Goal: Information Seeking & Learning: Learn about a topic

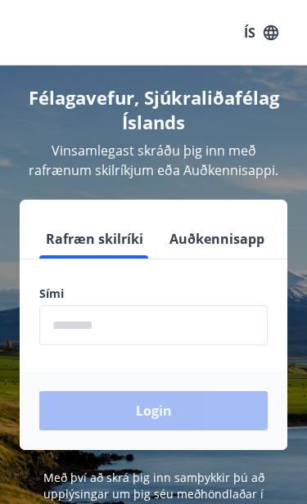
click at [182, 322] on input "phone" at bounding box center [153, 325] width 228 height 40
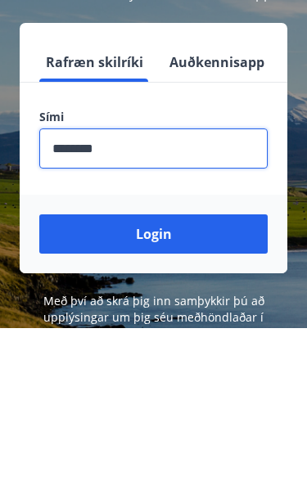
type input "********"
click at [171, 391] on button "Login" at bounding box center [153, 410] width 228 height 39
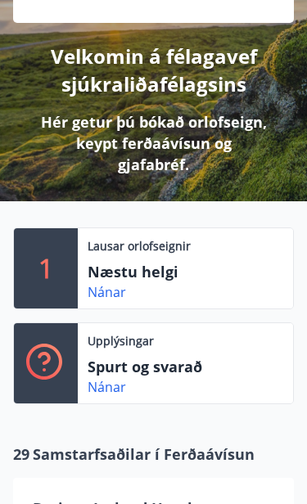
scroll to position [190, 0]
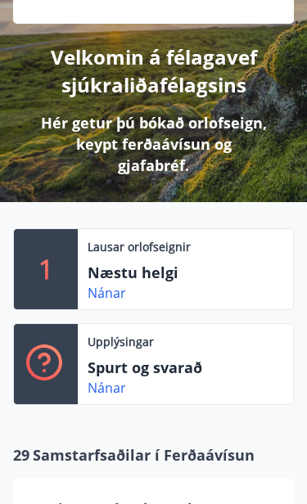
click at [133, 284] on div "Nánar" at bounding box center [114, 293] width 52 height 20
click at [105, 298] on link "Nánar" at bounding box center [107, 293] width 38 height 18
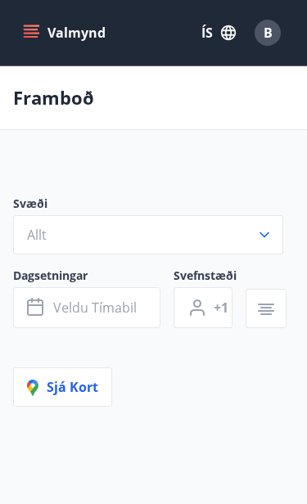
type input "*"
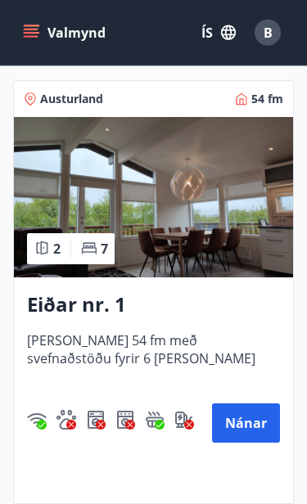
scroll to position [459, 0]
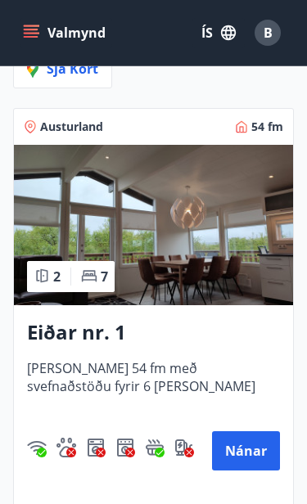
click at [102, 332] on h3 "Eiðar nr. 1" at bounding box center [153, 332] width 253 height 28
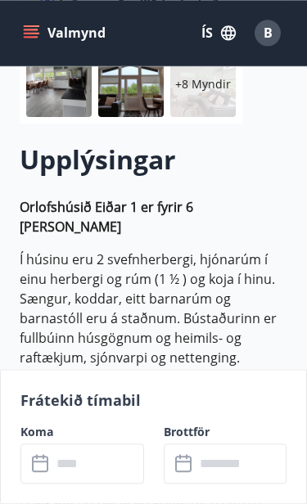
scroll to position [330, 0]
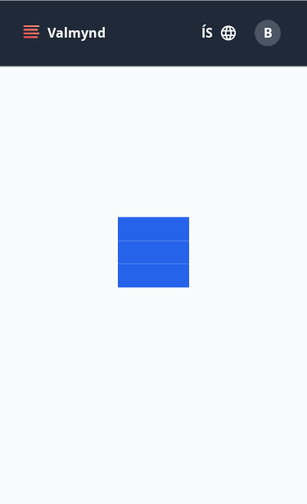
scroll to position [104, 0]
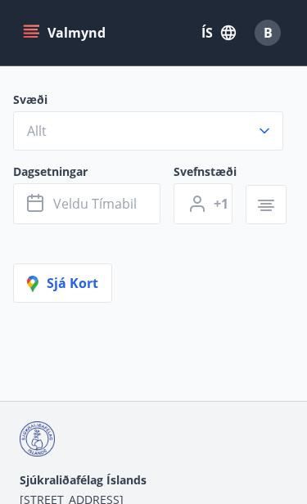
type input "*"
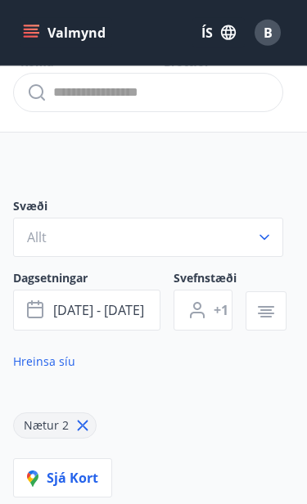
scroll to position [0, 0]
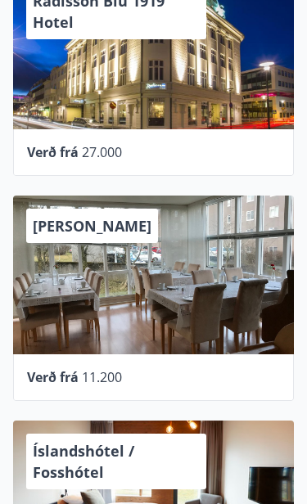
scroll to position [922, 0]
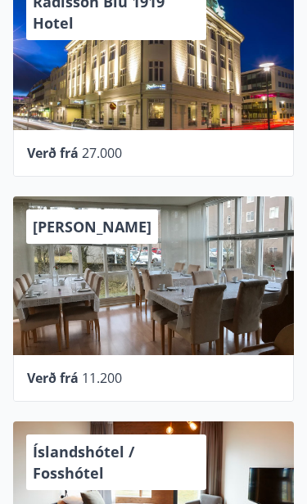
click at [128, 234] on span "[PERSON_NAME]" at bounding box center [92, 227] width 119 height 20
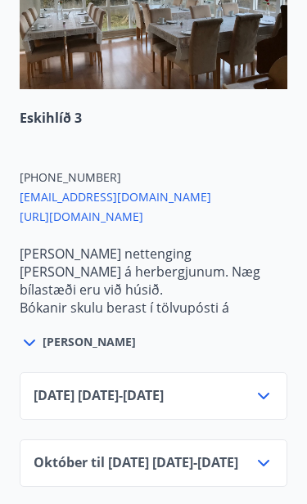
scroll to position [1109, 0]
click at [164, 406] on span "[DATE] [DATE] - [DATE]" at bounding box center [99, 396] width 130 height 20
click at [269, 406] on icon at bounding box center [264, 396] width 20 height 20
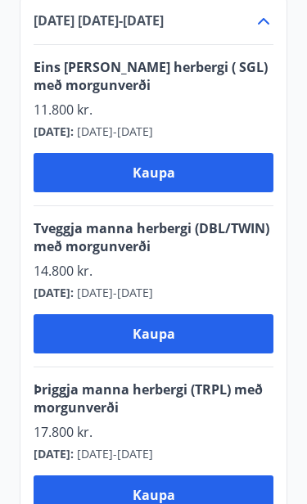
scroll to position [1041, 0]
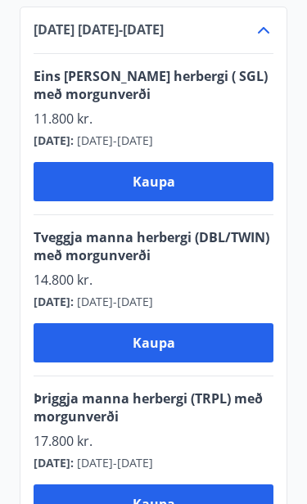
click at [212, 258] on span "Tveggja manna herbergi (DBL/TWIN) með morgunverði" at bounding box center [154, 246] width 240 height 36
click at [262, 262] on span "Tveggja manna herbergi (DBL/TWIN) með morgunverði" at bounding box center [154, 246] width 240 height 36
click at [262, 261] on span "Tveggja manna herbergi (DBL/TWIN) með morgunverði" at bounding box center [154, 246] width 240 height 36
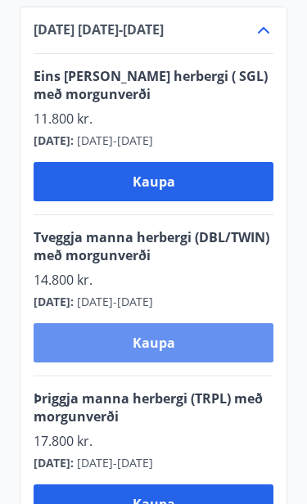
click at [178, 363] on button "Kaupa" at bounding box center [154, 342] width 240 height 39
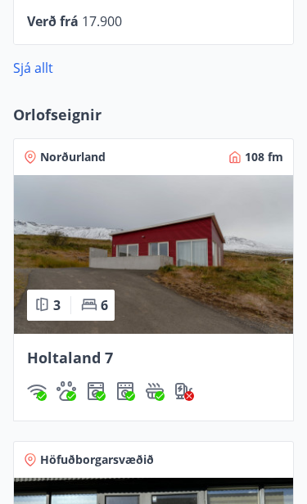
scroll to position [1517, 0]
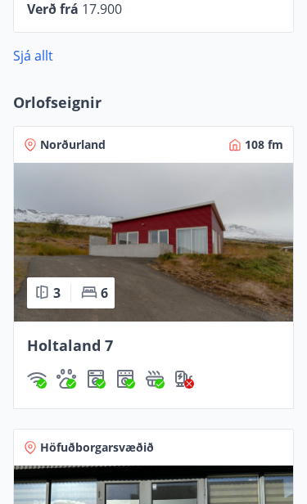
click at [101, 340] on span "Holtaland 7" at bounding box center [70, 346] width 86 height 20
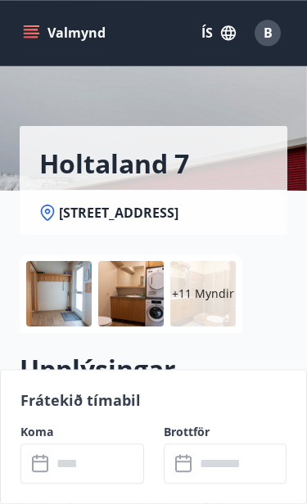
scroll to position [100, 0]
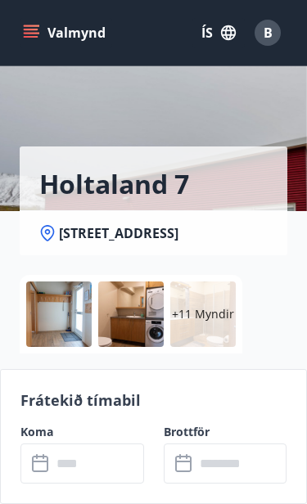
click at [131, 233] on span "[STREET_ADDRESS]" at bounding box center [118, 233] width 119 height 18
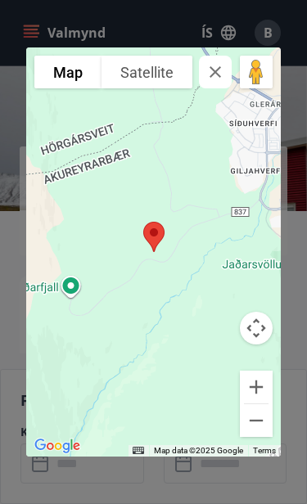
click at [195, 18] on div "To navigate the map with touch gestures double-tap and hold your finger on the …" at bounding box center [153, 252] width 307 height 504
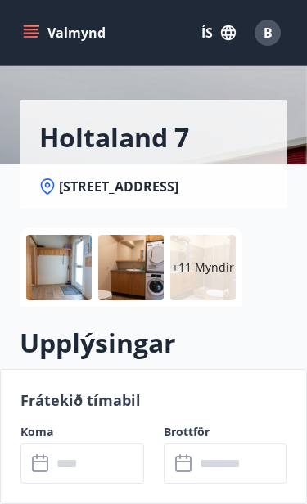
scroll to position [144, 0]
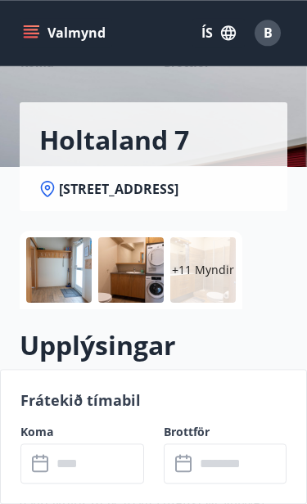
click at [214, 269] on p "+11 Myndir" at bounding box center [203, 270] width 62 height 16
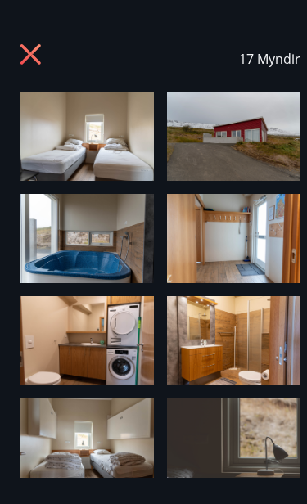
scroll to position [0, 0]
click at [20, 66] on icon at bounding box center [33, 56] width 26 height 26
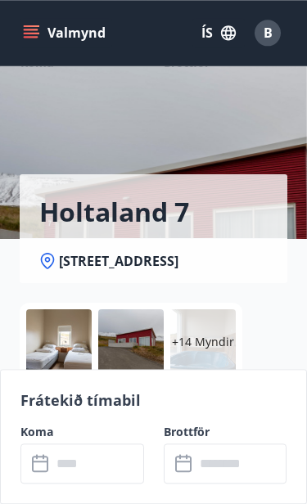
scroll to position [31, 0]
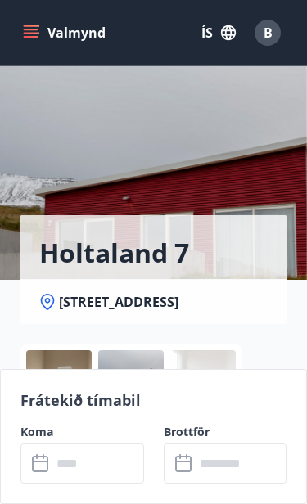
click at [178, 309] on span "[STREET_ADDRESS]" at bounding box center [118, 302] width 119 height 18
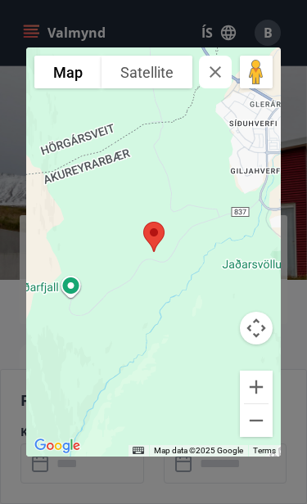
click at [254, 25] on div "To navigate the map with touch gestures double-tap and hold your finger on the …" at bounding box center [153, 252] width 307 height 504
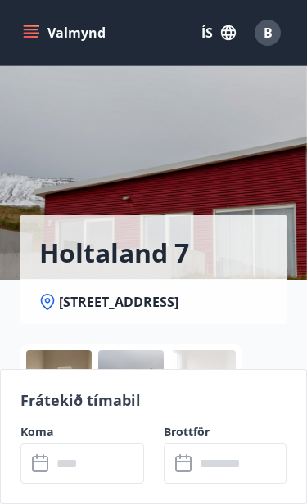
click at [25, 29] on icon "menu" at bounding box center [31, 30] width 15 height 2
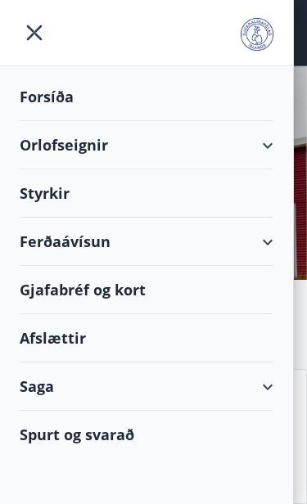
click at [162, 199] on div "Styrkir" at bounding box center [147, 193] width 254 height 48
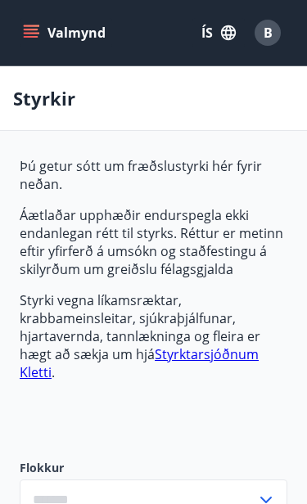
type input "***"
click at [272, 32] on span "B" at bounding box center [268, 33] width 9 height 18
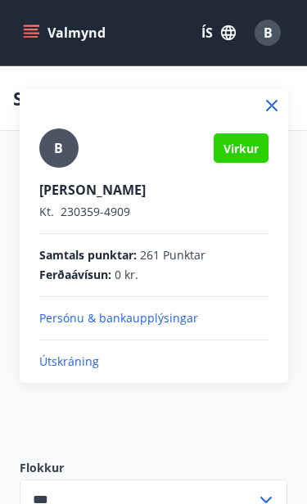
click at [250, 144] on span "Virkur" at bounding box center [240, 149] width 35 height 16
click at [166, 319] on p "Persónu & bankaupplýsingar" at bounding box center [153, 318] width 229 height 16
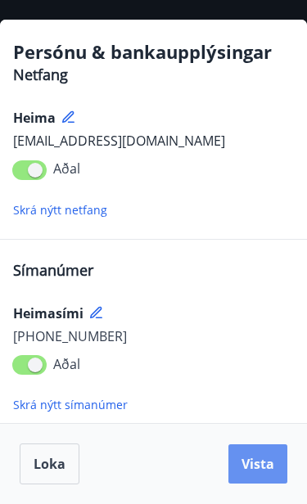
click at [266, 467] on span "Vista" at bounding box center [257, 464] width 33 height 18
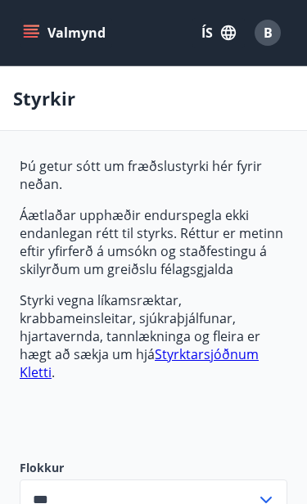
click at [29, 32] on icon "menu" at bounding box center [31, 33] width 16 height 16
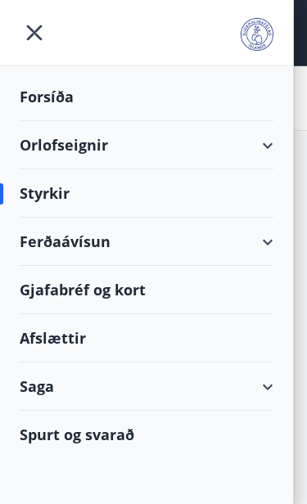
click at [176, 110] on div "Forsíða" at bounding box center [147, 97] width 254 height 48
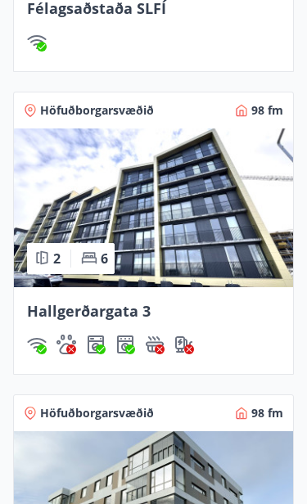
scroll to position [2157, 0]
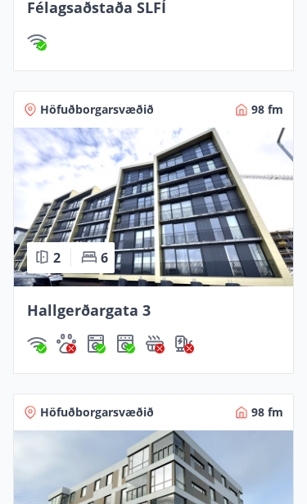
click at [137, 312] on span "Hallgerðargata 3" at bounding box center [89, 310] width 124 height 20
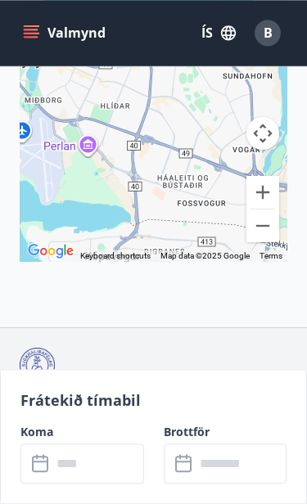
scroll to position [3897, 0]
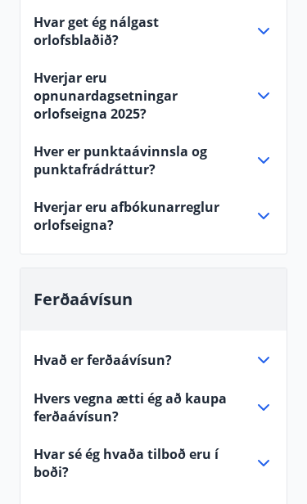
scroll to position [279, 0]
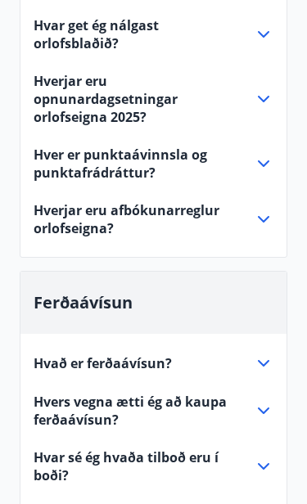
click at [164, 368] on span "Hvað er ferðaávísun?" at bounding box center [103, 363] width 138 height 18
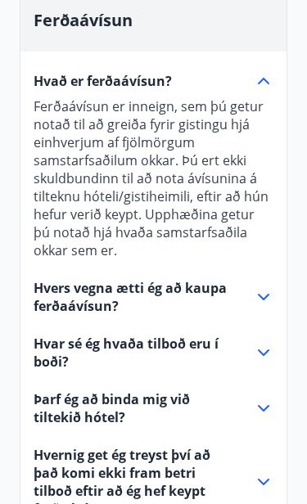
scroll to position [566, 0]
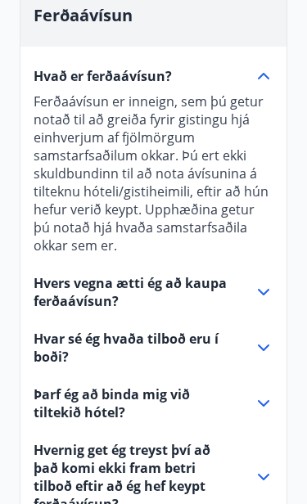
click at [199, 282] on span "Hvers vegna ætti ég að kaupa ferðaávísun?" at bounding box center [134, 292] width 201 height 36
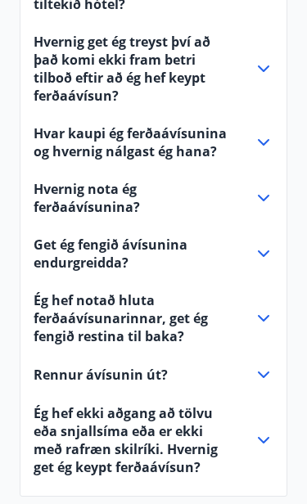
click at [171, 330] on span "Ég hef notað hluta ferðaávísunarinnar, get ég fengið restina til baka?" at bounding box center [134, 318] width 201 height 54
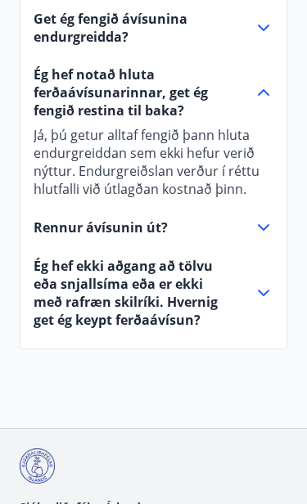
scroll to position [1035, 0]
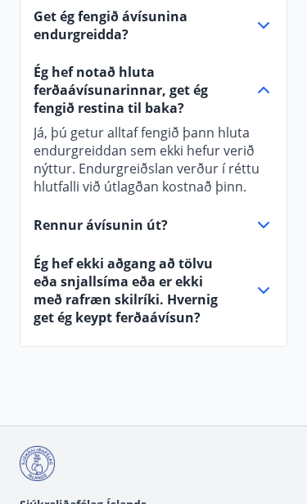
click at [143, 227] on span "Rennur ávísunin út?" at bounding box center [101, 225] width 134 height 18
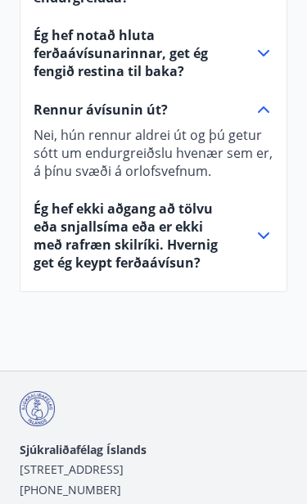
scroll to position [1062, 0]
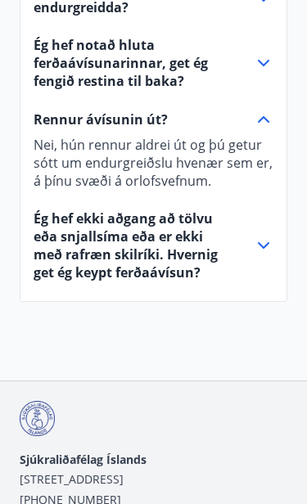
click at [198, 246] on span "Ég hef ekki aðgang að tölvu eða snjallsíma eða er ekki með rafræn skilríki. Hve…" at bounding box center [134, 246] width 201 height 72
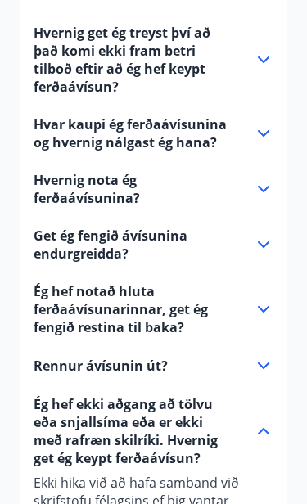
click at [147, 370] on span "Rennur ávísunin út?" at bounding box center [101, 366] width 134 height 18
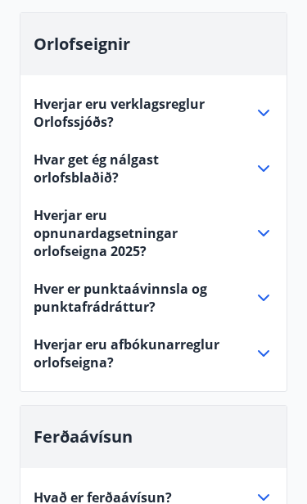
scroll to position [145, 0]
click at [171, 291] on span "Hver er punktaávinnsla og punktafrádráttur?" at bounding box center [134, 298] width 201 height 36
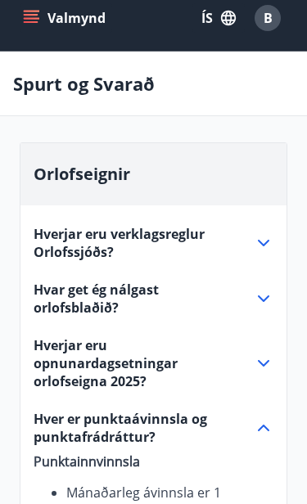
scroll to position [0, 0]
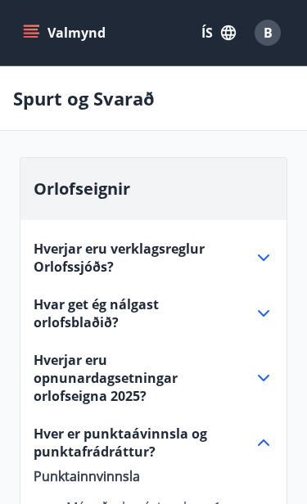
click at [187, 252] on span "Hverjar eru verklagsreglur Orlofssjóðs?" at bounding box center [134, 258] width 201 height 36
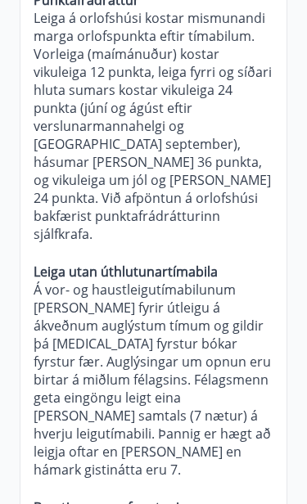
scroll to position [2012, 0]
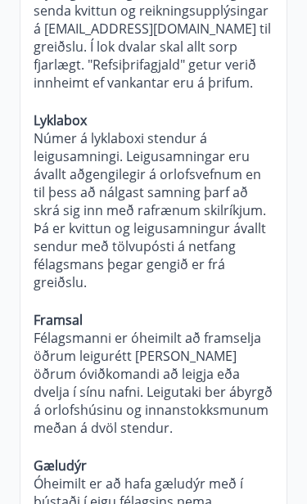
scroll to position [3848, 0]
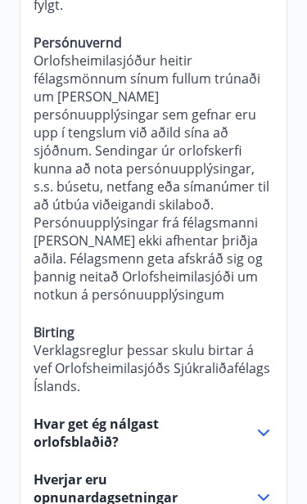
scroll to position [4420, 0]
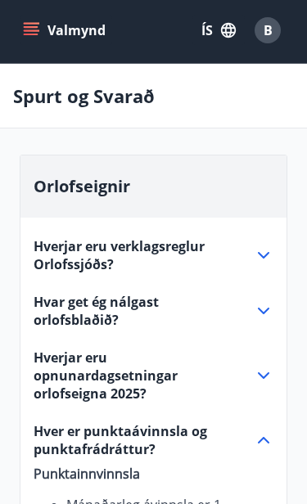
scroll to position [0, 0]
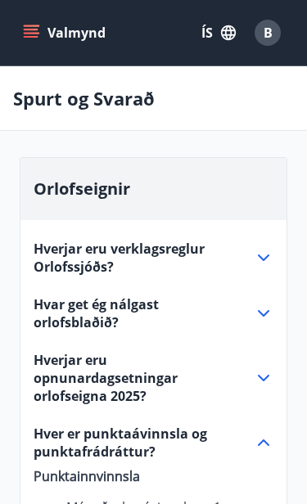
click at [38, 36] on icon "menu" at bounding box center [31, 33] width 16 height 16
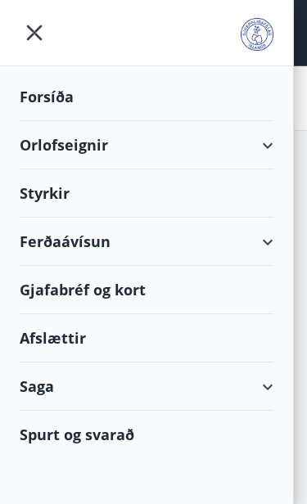
click at [76, 337] on div "Afslættir" at bounding box center [147, 338] width 254 height 48
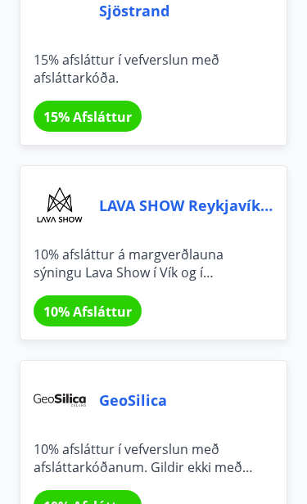
scroll to position [6963, 0]
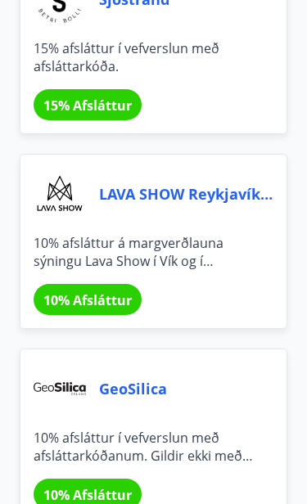
click at [211, 197] on span "LAVA SHOW Reykjavík og Vík" at bounding box center [186, 194] width 174 height 52
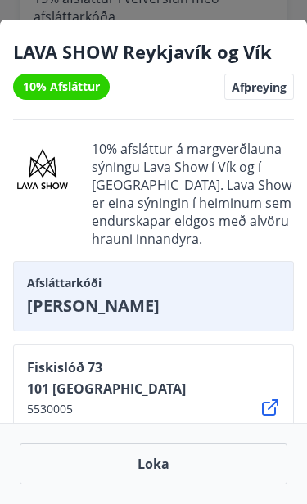
scroll to position [7018, 0]
click at [203, 11] on div at bounding box center [153, 252] width 307 height 504
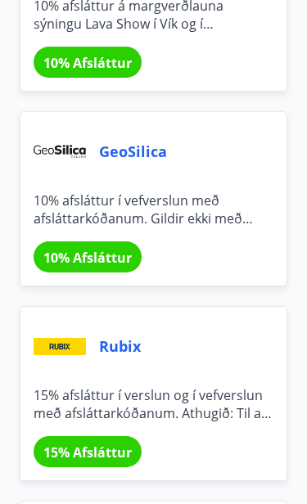
click at [150, 155] on span "GeoSilica" at bounding box center [186, 151] width 174 height 52
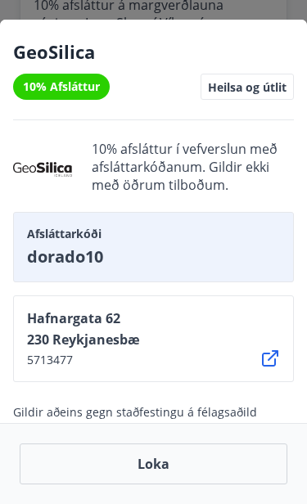
scroll to position [0, 0]
click at [218, 17] on div at bounding box center [153, 252] width 307 height 504
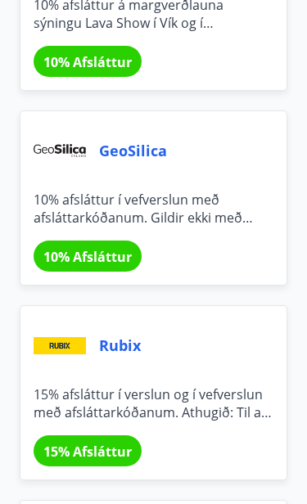
click at [241, 61] on div "LAVA SHOW [GEOGRAPHIC_DATA] og Vík 10% afsláttur á margverðlauna sýningu Lava S…" at bounding box center [154, 3] width 268 height 175
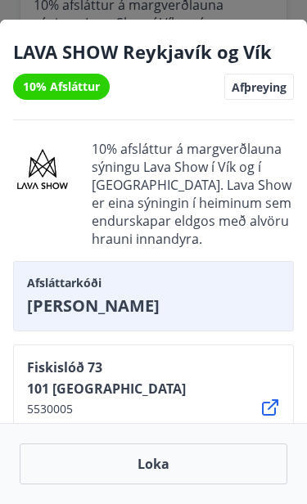
click at [188, 7] on div at bounding box center [153, 252] width 307 height 504
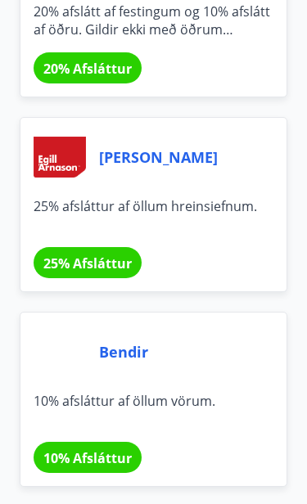
click at [169, 163] on span "[PERSON_NAME]" at bounding box center [186, 157] width 174 height 52
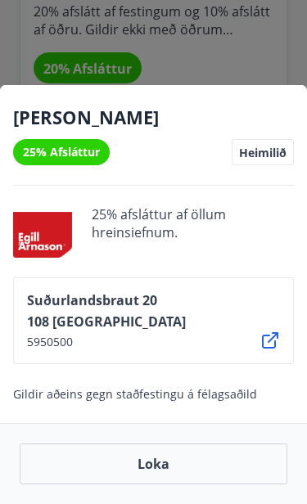
scroll to position [7780, 0]
click at [157, 462] on button "Loka" at bounding box center [154, 464] width 268 height 41
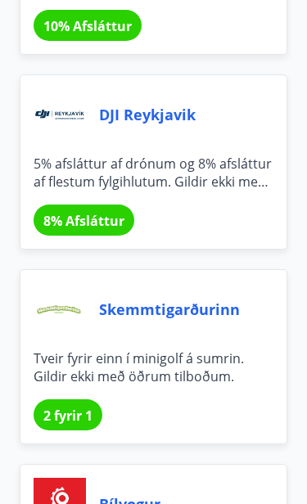
scroll to position [9965, 0]
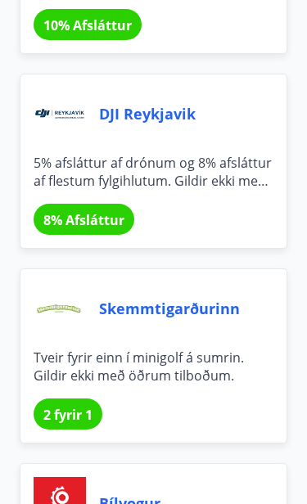
click at [179, 118] on span "DJI Reykjavik" at bounding box center [186, 114] width 174 height 52
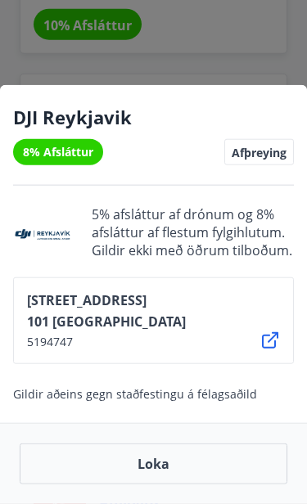
click at [220, 157] on div at bounding box center [153, 252] width 307 height 504
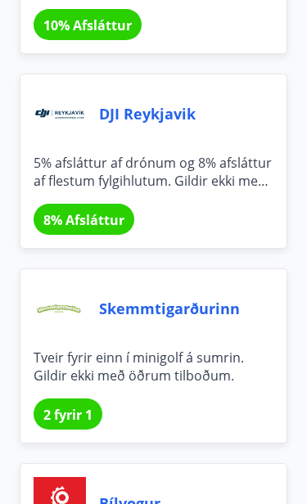
click at [221, 135] on span "DJI Reykjavik" at bounding box center [186, 114] width 174 height 52
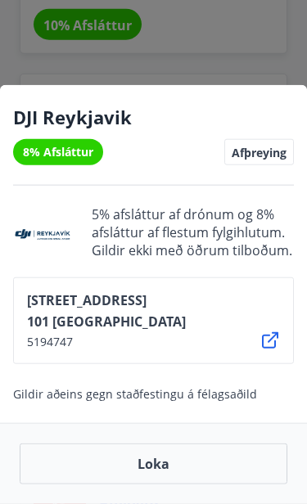
click at [248, 119] on div at bounding box center [153, 252] width 307 height 504
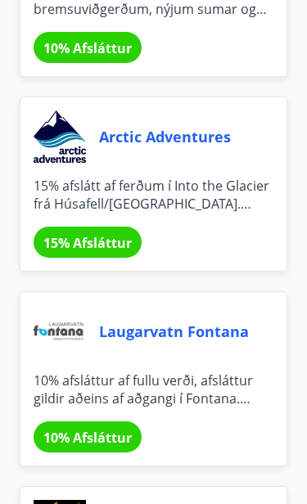
scroll to position [10528, 0]
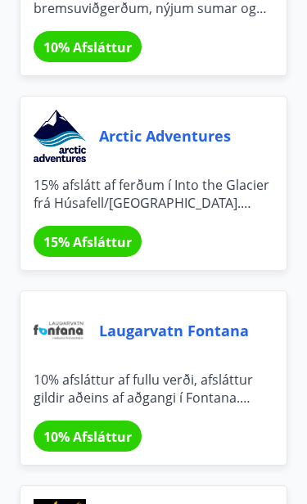
click at [220, 142] on span "Arctic Adventures" at bounding box center [186, 136] width 174 height 52
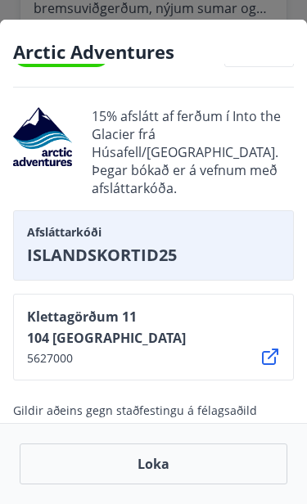
scroll to position [32, 0]
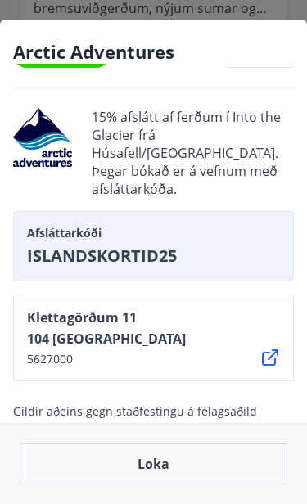
click at [55, 156] on div at bounding box center [42, 137] width 59 height 59
click at [53, 143] on div at bounding box center [42, 137] width 59 height 59
click at [108, 52] on h4 "Arctic Adventures" at bounding box center [153, 51] width 281 height 25
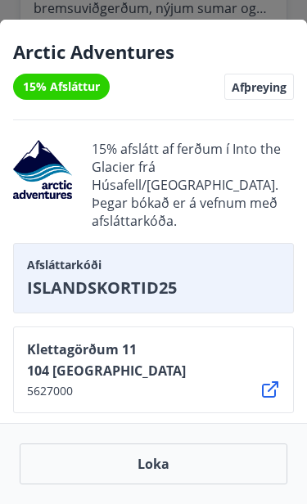
scroll to position [0, 0]
click at [240, 9] on div at bounding box center [153, 252] width 307 height 504
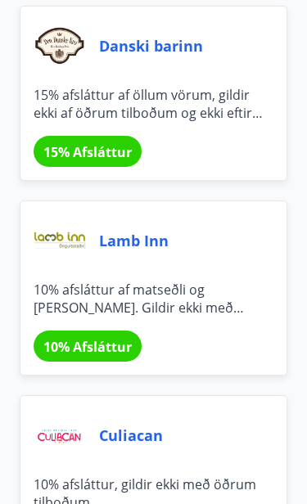
scroll to position [13142, 0]
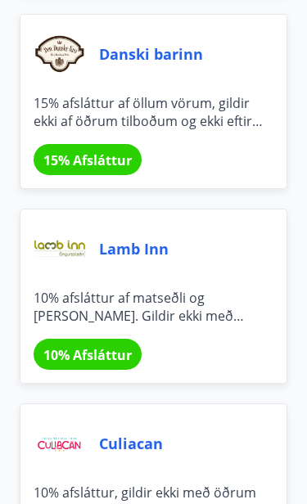
click at [187, 61] on span "Danski barinn" at bounding box center [186, 54] width 174 height 52
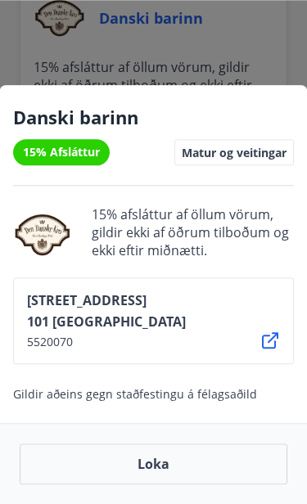
click at [243, 55] on div at bounding box center [153, 252] width 307 height 504
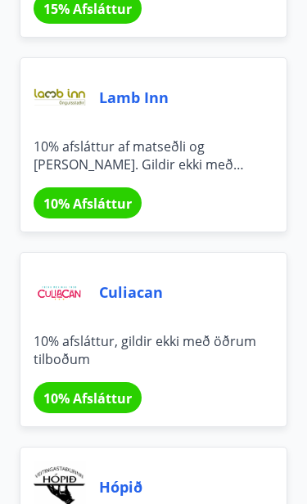
scroll to position [13291, 0]
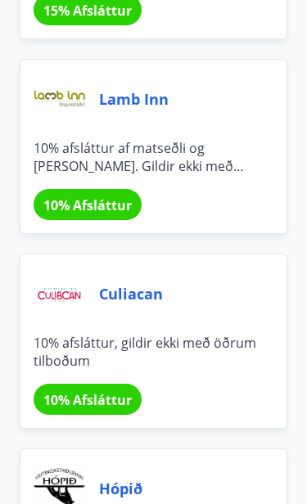
click at [166, 104] on span "Lamb Inn" at bounding box center [186, 99] width 174 height 52
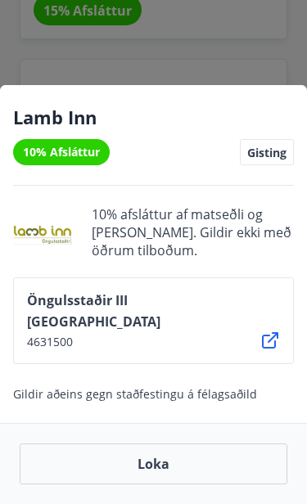
click at [246, 108] on div at bounding box center [153, 252] width 307 height 504
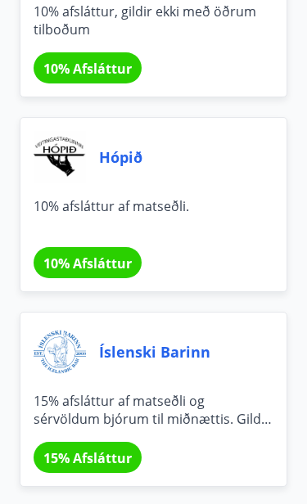
click at [137, 158] on span "Hópið" at bounding box center [186, 157] width 174 height 52
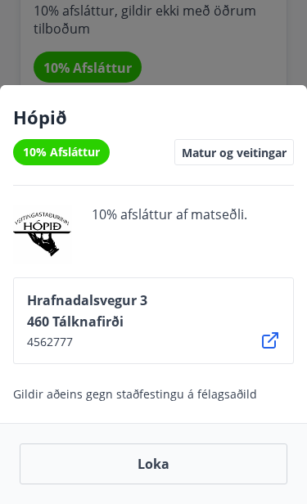
click at [223, 41] on div at bounding box center [153, 252] width 307 height 504
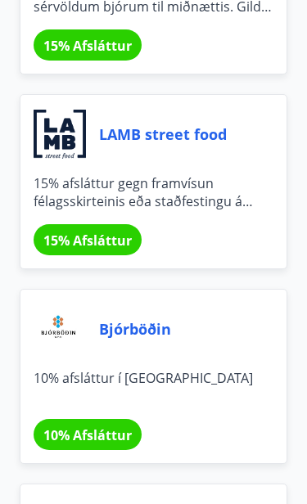
scroll to position [14035, 0]
click at [197, 138] on span "LAMB street food" at bounding box center [186, 134] width 174 height 52
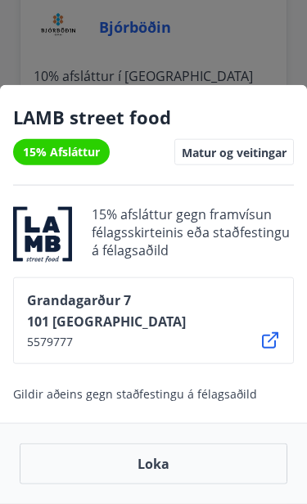
scroll to position [14338, 0]
click at [247, 165] on div at bounding box center [153, 252] width 307 height 504
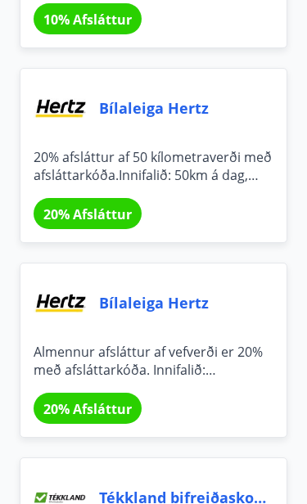
scroll to position [15588, 0]
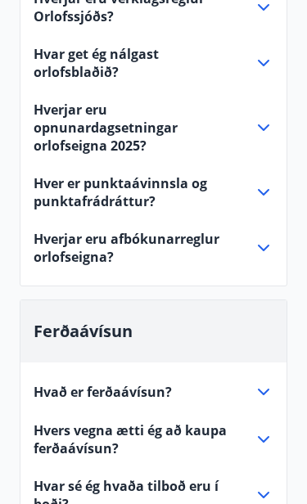
click at [165, 194] on span "Hver er punktaávinnsla og punktafrádráttur?" at bounding box center [134, 192] width 201 height 36
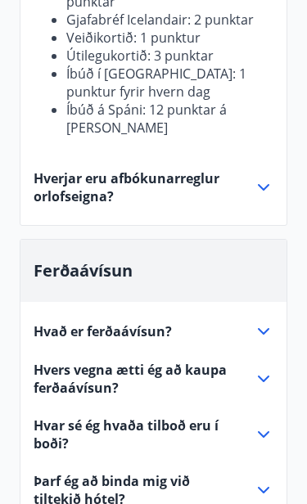
click at [148, 322] on span "Hvað er ferðaávísun?" at bounding box center [103, 331] width 138 height 18
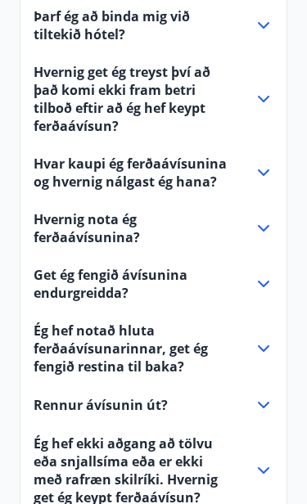
click at [201, 180] on span "Hvar kaupi ég ferðaávísunina og hvernig nálgast ég hana?" at bounding box center [134, 173] width 201 height 36
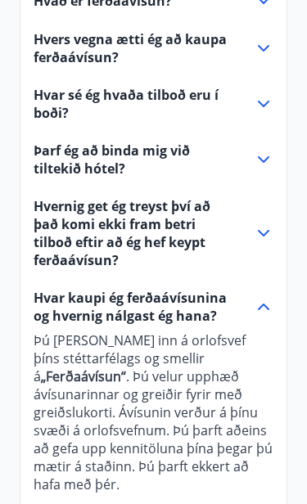
scroll to position [645, 0]
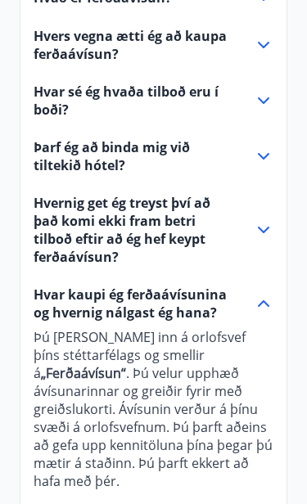
click at [185, 240] on span "Hvernig get ég treyst því að það komi ekki fram betri tilboð eftir að ég hef ke…" at bounding box center [134, 230] width 201 height 72
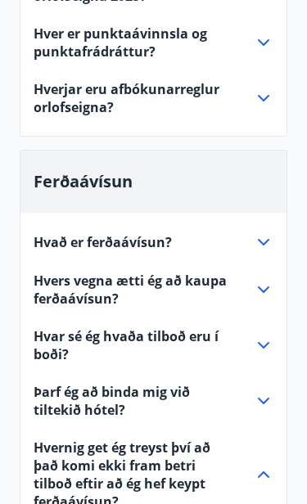
scroll to position [400, 0]
click at [195, 343] on span "Hvar sé ég hvaða tilboð eru í boði?" at bounding box center [134, 345] width 201 height 36
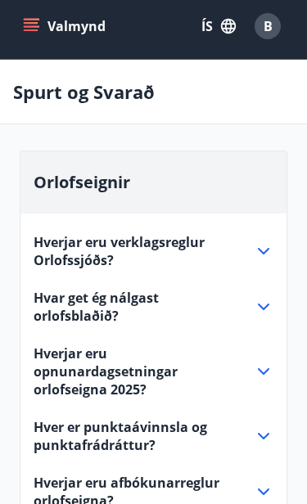
scroll to position [0, 0]
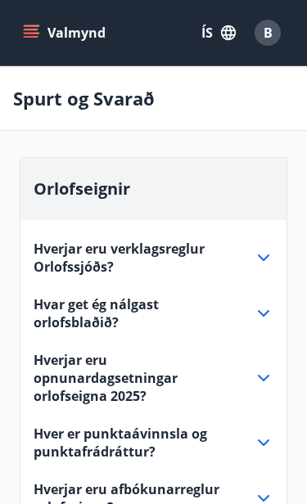
click at [25, 34] on icon "menu" at bounding box center [33, 33] width 18 height 2
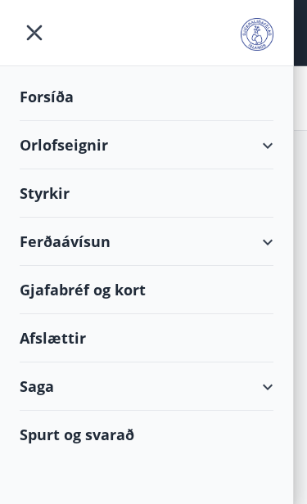
click at [53, 403] on div "Saga" at bounding box center [147, 387] width 254 height 48
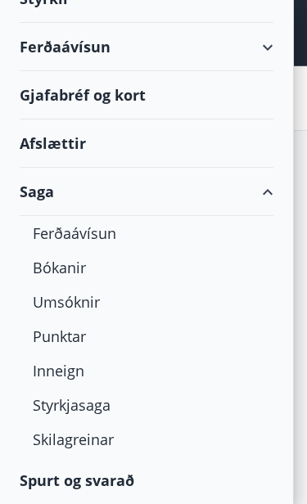
scroll to position [195, 0]
click at [77, 345] on div "Punktar" at bounding box center [147, 336] width 228 height 34
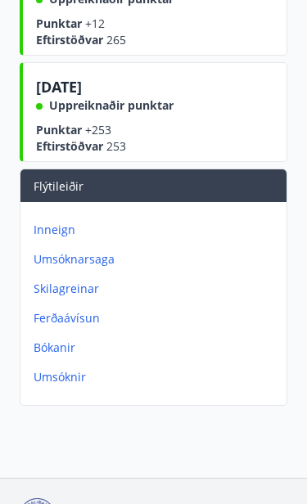
scroll to position [417, 0]
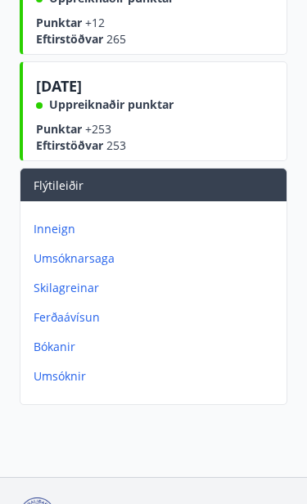
click at [62, 234] on p "Inneign" at bounding box center [157, 229] width 246 height 16
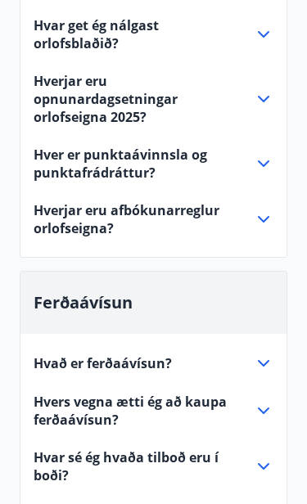
scroll to position [278, 0]
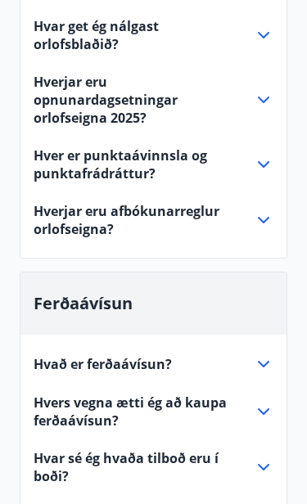
click at [200, 167] on span "Hver er punktaávinnsla og punktafrádráttur?" at bounding box center [134, 165] width 201 height 36
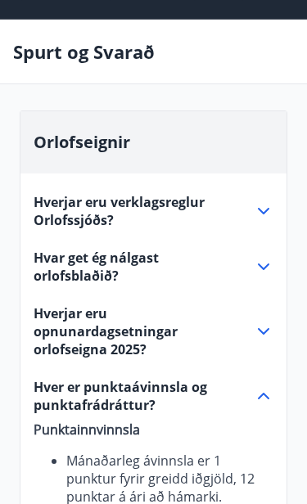
scroll to position [0, 0]
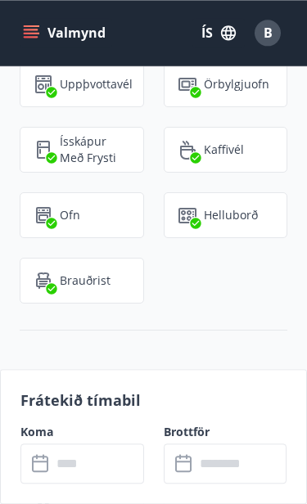
click at [214, 26] on button "ÍS" at bounding box center [218, 32] width 52 height 29
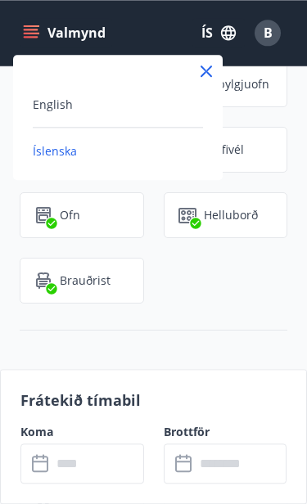
scroll to position [2443, 0]
click at [174, 34] on div at bounding box center [153, 252] width 307 height 504
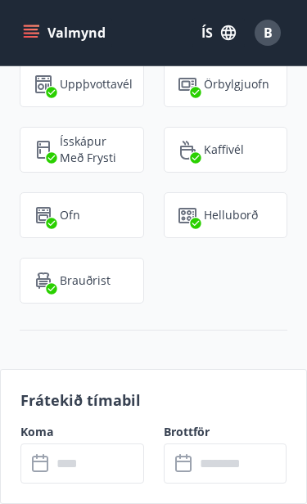
click at [34, 42] on button "Valmynd" at bounding box center [66, 32] width 92 height 29
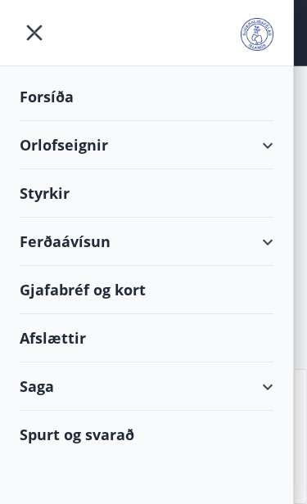
click at [53, 395] on div "Saga" at bounding box center [147, 387] width 254 height 48
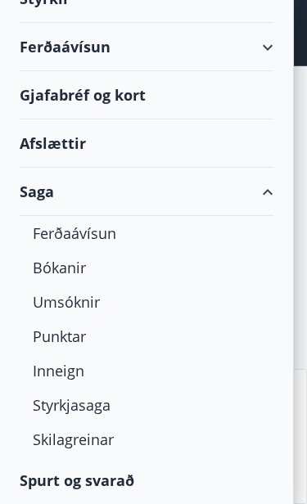
scroll to position [195, 0]
click at [79, 280] on div "Bókanir" at bounding box center [147, 267] width 228 height 34
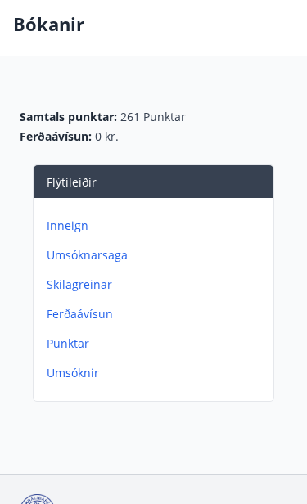
scroll to position [74, 0]
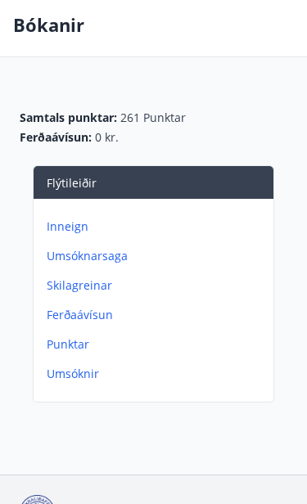
click at [83, 376] on p "Umsóknir" at bounding box center [157, 374] width 220 height 16
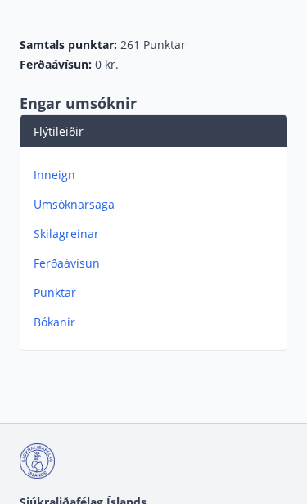
scroll to position [147, 0]
click at [59, 328] on p "Bókanir" at bounding box center [157, 322] width 246 height 16
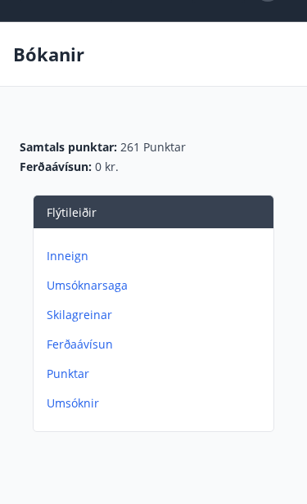
scroll to position [43, 0]
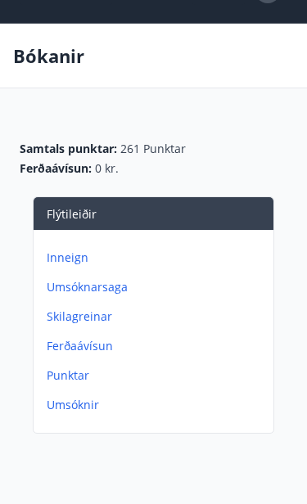
click at [93, 321] on p "Skilagreinar" at bounding box center [157, 317] width 220 height 16
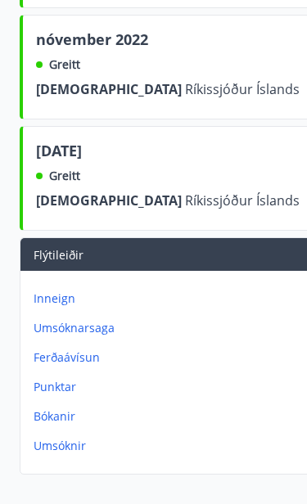
scroll to position [4360, 0]
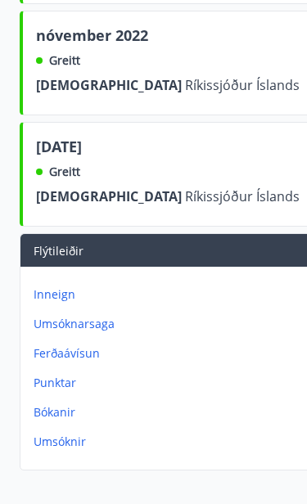
click at [90, 345] on p "Ferðaávísun" at bounding box center [178, 353] width 288 height 16
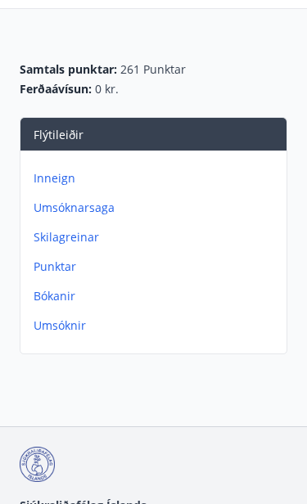
scroll to position [152, 0]
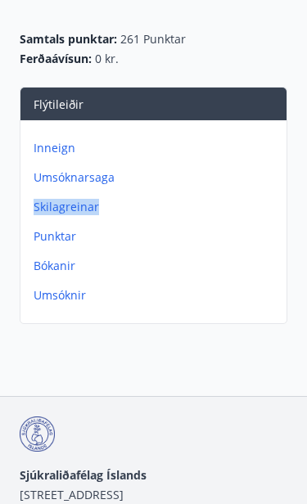
click at [148, 267] on p "Bókanir" at bounding box center [157, 266] width 246 height 16
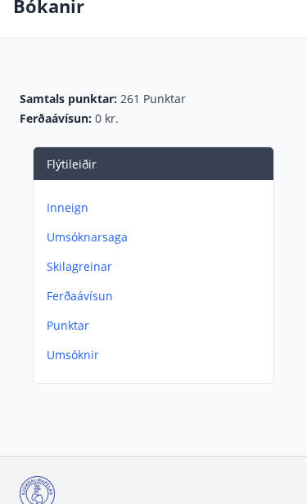
scroll to position [93, 0]
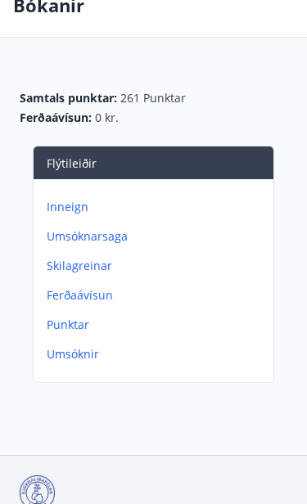
click at [92, 268] on p "Skilagreinar" at bounding box center [157, 266] width 220 height 16
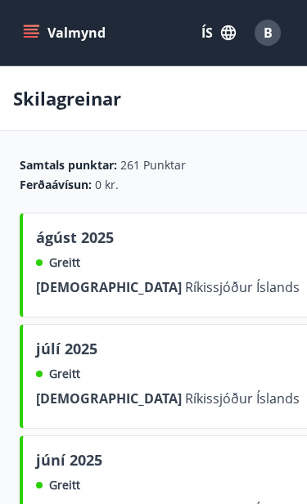
click at [29, 41] on button "Valmynd" at bounding box center [66, 32] width 92 height 29
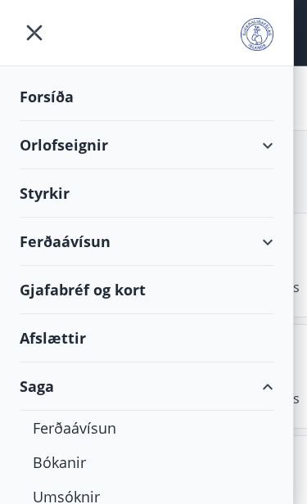
click at [101, 157] on div "Orlofseignir" at bounding box center [147, 145] width 254 height 48
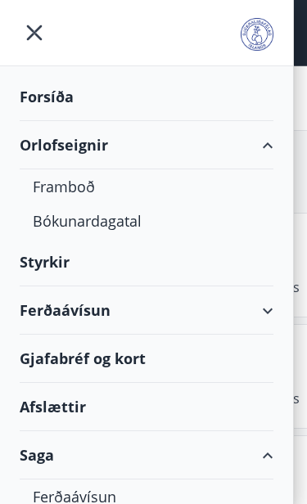
click at [133, 224] on div "Bókunardagatal" at bounding box center [147, 221] width 228 height 34
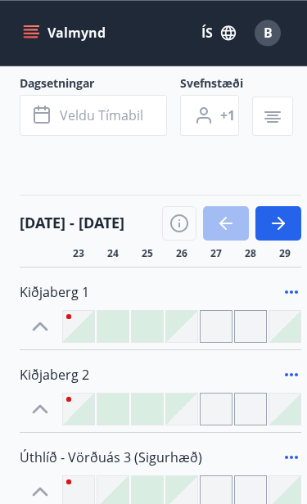
scroll to position [205, 0]
click at [187, 223] on icon "button" at bounding box center [179, 223] width 18 height 18
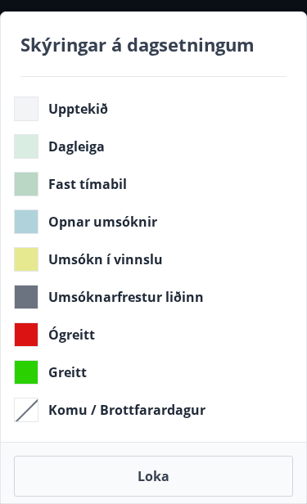
click at [233, 175] on div "Fast tímabil" at bounding box center [150, 184] width 273 height 25
click at [160, 477] on button "Loka" at bounding box center [153, 476] width 279 height 41
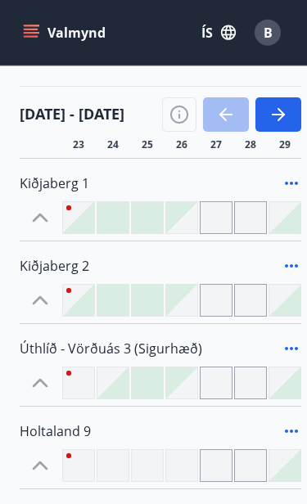
scroll to position [379, 0]
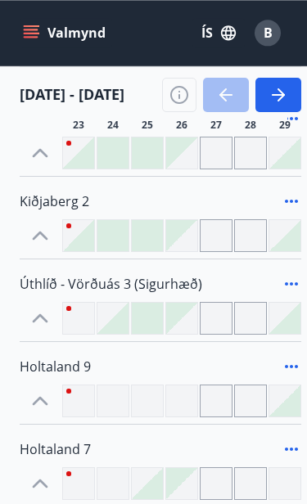
click at [112, 240] on div at bounding box center [112, 235] width 31 height 31
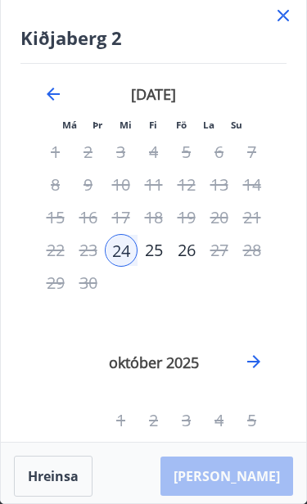
click at [160, 257] on div "25" at bounding box center [153, 250] width 33 height 33
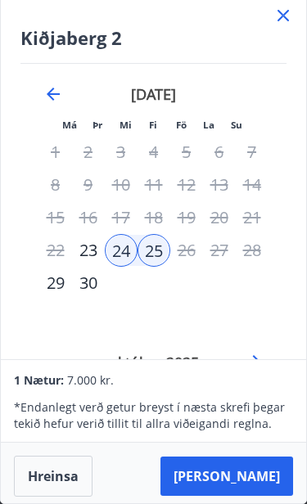
click at [88, 256] on div "23" at bounding box center [88, 250] width 33 height 33
click at [66, 255] on div "22" at bounding box center [55, 250] width 33 height 33
click at [157, 253] on div "25" at bounding box center [153, 250] width 33 height 33
click at [127, 249] on div "24" at bounding box center [121, 250] width 33 height 33
click at [168, 295] on td "Calendar" at bounding box center [153, 283] width 33 height 33
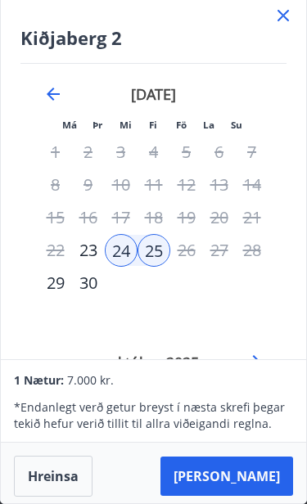
click at [217, 290] on td "Calendar" at bounding box center [219, 283] width 33 height 33
click at [285, 17] on icon at bounding box center [282, 15] width 11 height 11
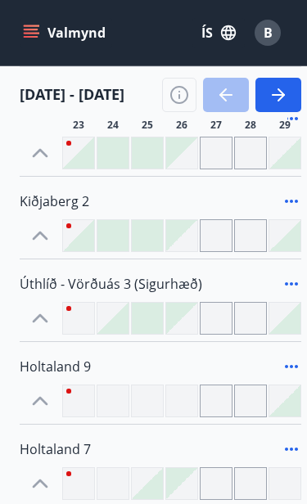
click at [295, 292] on icon at bounding box center [292, 284] width 20 height 20
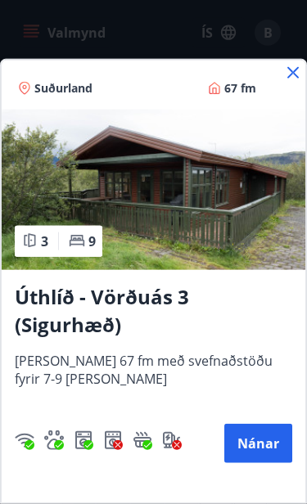
scroll to position [1026, 0]
click at [228, 270] on img at bounding box center [154, 190] width 304 height 160
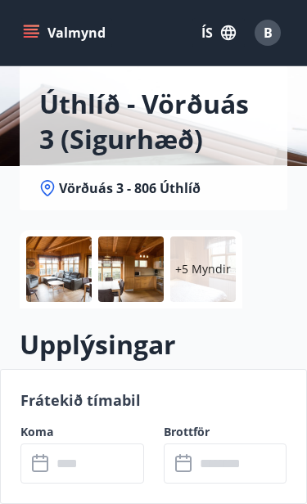
scroll to position [146, 0]
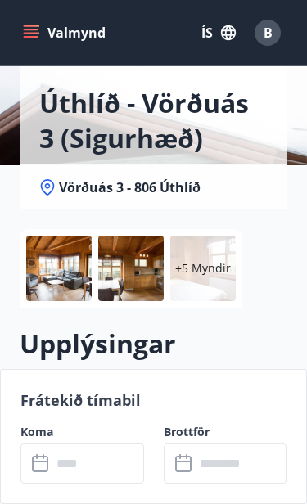
click at [58, 277] on div at bounding box center [58, 268] width 65 height 65
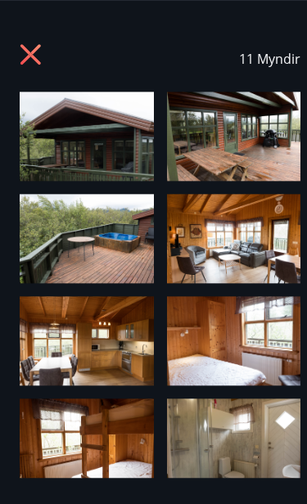
scroll to position [112, 0]
click at [26, 57] on icon at bounding box center [30, 54] width 20 height 20
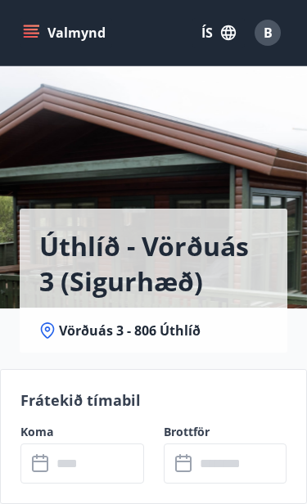
scroll to position [0, 0]
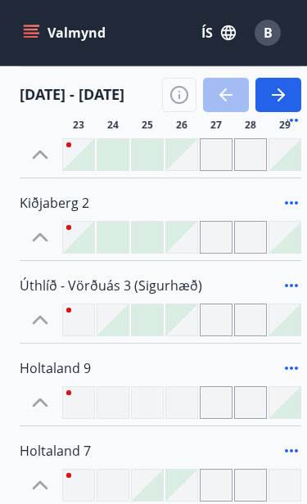
scroll to position [400, 0]
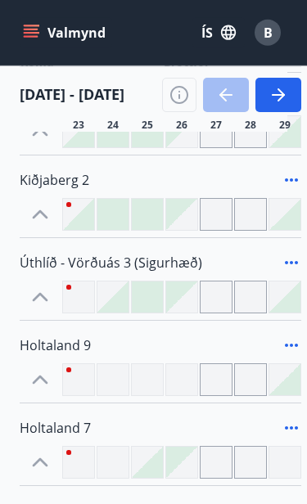
click at [150, 299] on div at bounding box center [147, 297] width 31 height 31
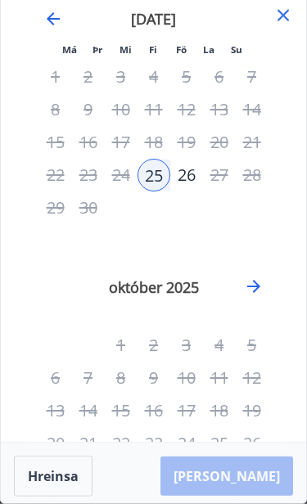
scroll to position [449, 0]
click at [259, 291] on icon "Move forward to switch to the next month." at bounding box center [254, 287] width 20 height 20
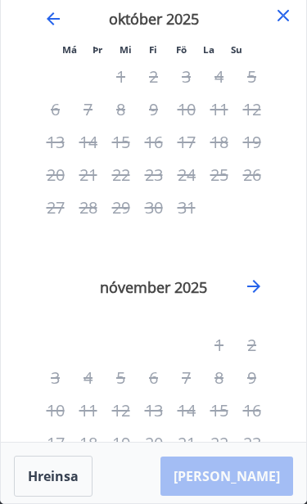
scroll to position [1007, 0]
click at [261, 293] on icon "Move forward to switch to the next month." at bounding box center [254, 287] width 20 height 20
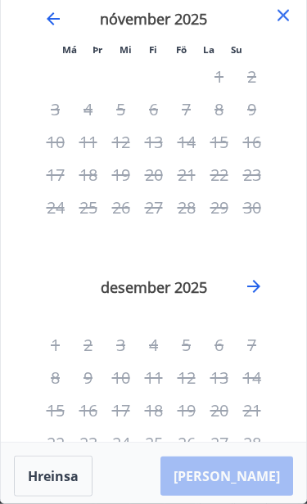
click at [259, 288] on icon "Move forward to switch to the next month." at bounding box center [254, 287] width 20 height 20
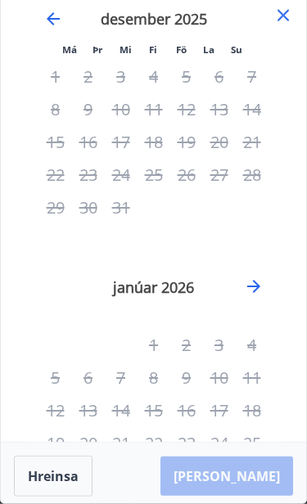
click at [260, 286] on icon "Move forward to switch to the next month." at bounding box center [254, 287] width 20 height 20
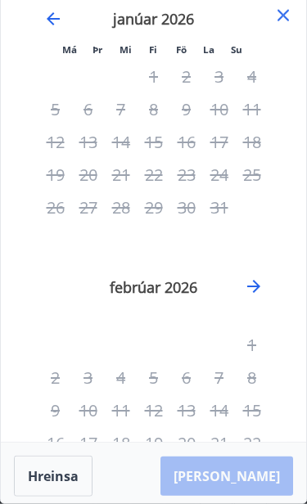
scroll to position [71, 0]
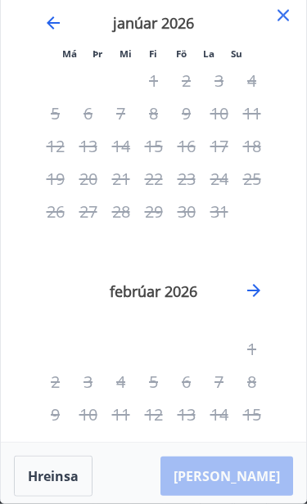
click at [259, 294] on icon "Move forward to switch to the next month." at bounding box center [254, 291] width 20 height 20
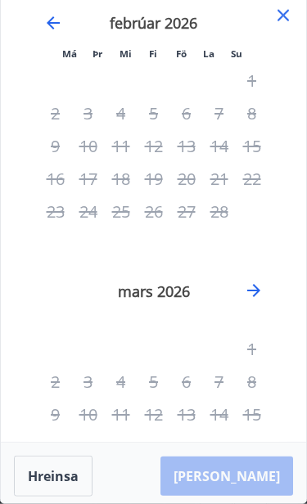
click at [261, 290] on icon "Move forward to switch to the next month." at bounding box center [254, 291] width 20 height 20
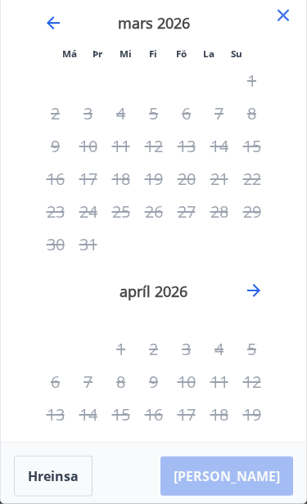
click at [263, 293] on icon "Move forward to switch to the next month." at bounding box center [254, 291] width 20 height 20
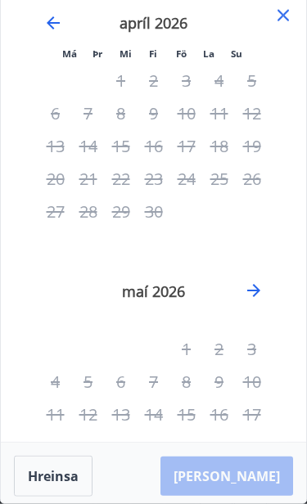
click at [261, 289] on icon "Move forward to switch to the next month." at bounding box center [254, 291] width 20 height 20
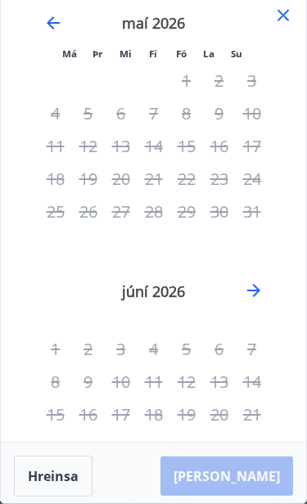
click at [263, 286] on icon "Move forward to switch to the next month." at bounding box center [254, 291] width 20 height 20
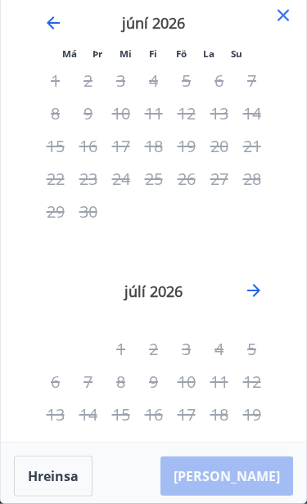
click at [262, 296] on icon "Move forward to switch to the next month." at bounding box center [254, 291] width 20 height 20
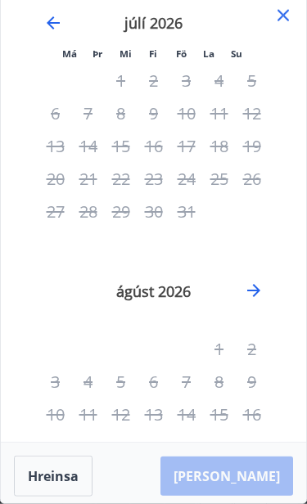
click at [258, 295] on icon "Move forward to switch to the next month." at bounding box center [254, 291] width 20 height 20
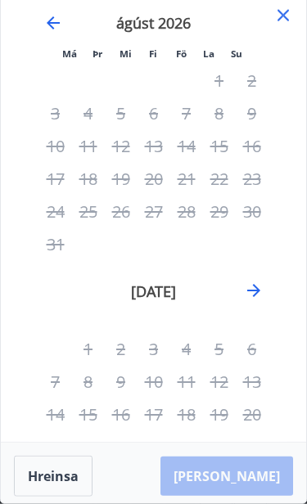
click at [261, 294] on icon "Move forward to switch to the next month." at bounding box center [254, 291] width 20 height 20
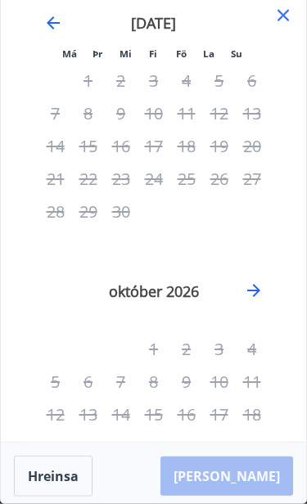
click at [259, 290] on icon "Move forward to switch to the next month." at bounding box center [253, 290] width 13 height 13
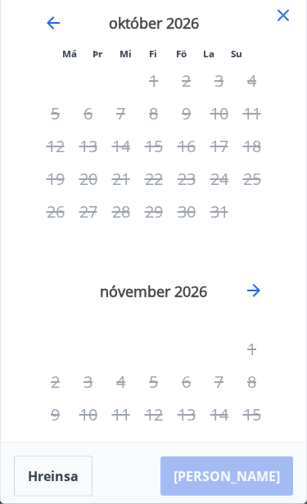
click at [259, 297] on icon "Move forward to switch to the next month." at bounding box center [254, 291] width 20 height 20
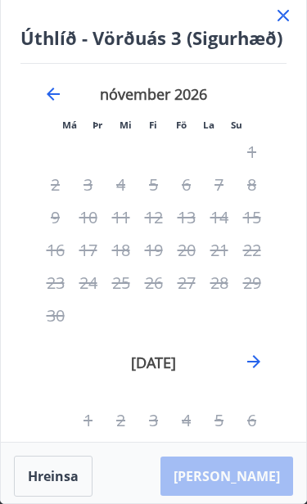
scroll to position [0, 0]
click at [283, 20] on icon at bounding box center [283, 16] width 20 height 20
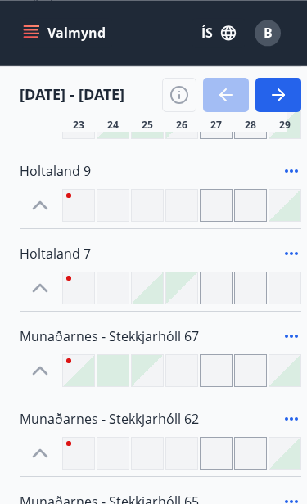
scroll to position [574, 0]
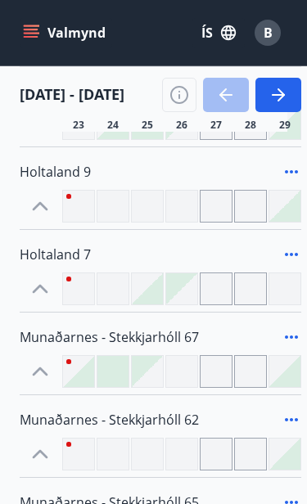
click at [142, 376] on div at bounding box center [147, 371] width 31 height 31
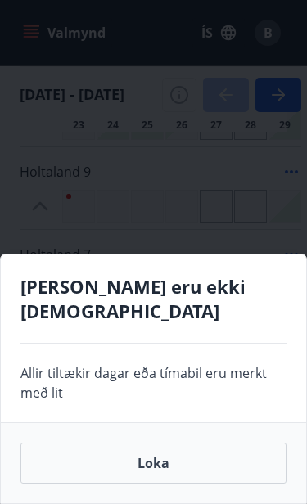
click at [130, 219] on div "[PERSON_NAME] eru ekki [DEMOGRAPHIC_DATA] Allir tiltækir [PERSON_NAME] tímabil …" at bounding box center [153, 252] width 307 height 504
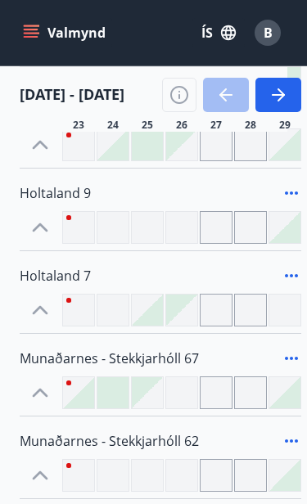
scroll to position [544, 0]
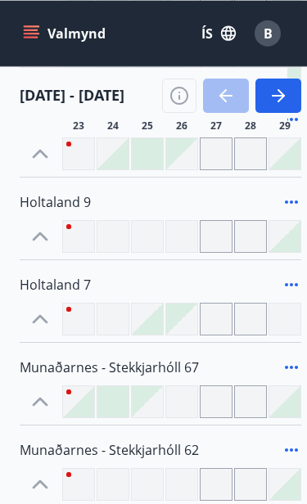
click at [174, 317] on div at bounding box center [181, 318] width 31 height 31
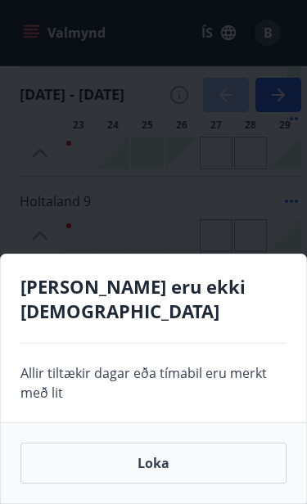
click at [235, 312] on div "[PERSON_NAME] eru ekki [DEMOGRAPHIC_DATA] Allir tiltækir [PERSON_NAME] tímabil …" at bounding box center [153, 252] width 307 height 504
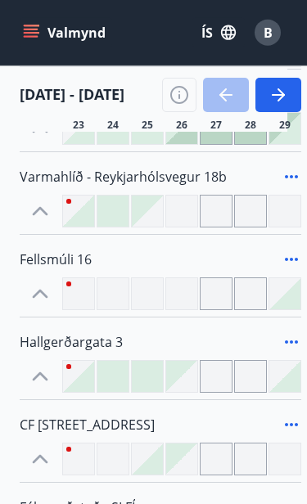
scroll to position [1264, 0]
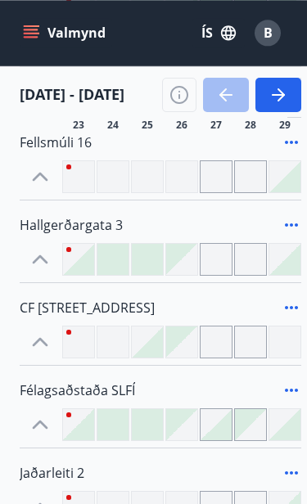
click at [155, 309] on span "CF [STREET_ADDRESS]" at bounding box center [87, 308] width 135 height 18
click at [291, 349] on div at bounding box center [284, 342] width 33 height 33
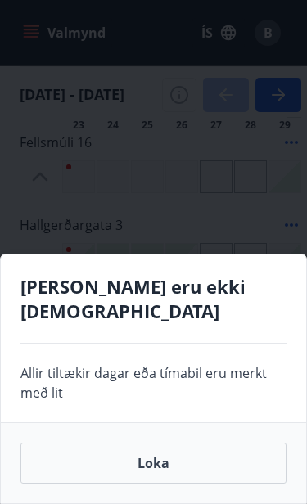
click at [266, 335] on div "[PERSON_NAME] eru ekki [DEMOGRAPHIC_DATA] Allir tiltækir [PERSON_NAME] tímabil …" at bounding box center [153, 252] width 307 height 504
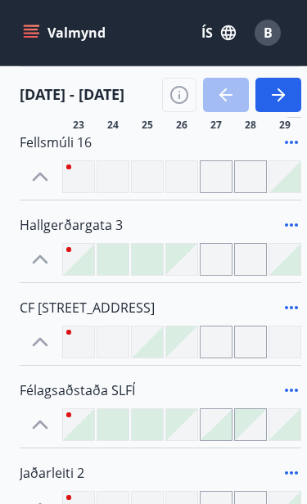
click at [295, 307] on icon at bounding box center [292, 308] width 20 height 20
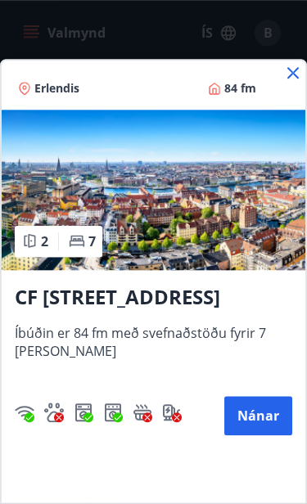
click at [218, 270] on img at bounding box center [154, 190] width 304 height 160
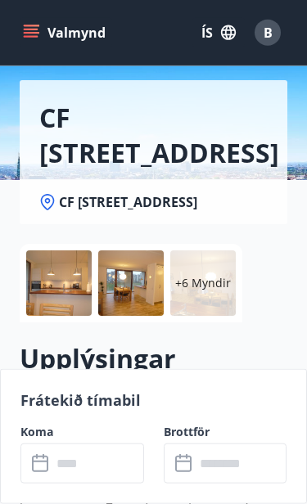
scroll to position [142, 0]
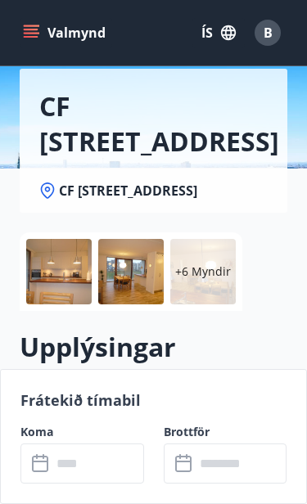
click at [132, 282] on div at bounding box center [130, 271] width 65 height 65
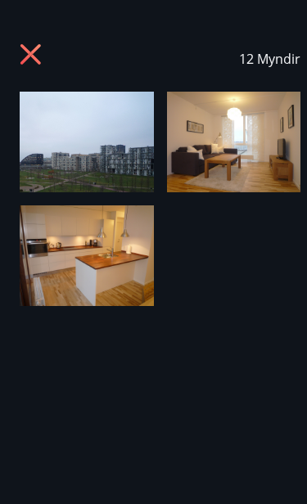
click at [110, 160] on img at bounding box center [87, 142] width 134 height 101
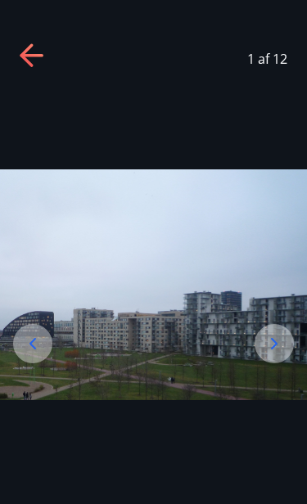
click at [276, 349] on icon at bounding box center [274, 343] width 7 height 11
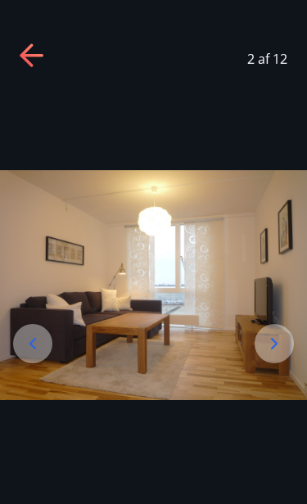
click at [271, 354] on icon at bounding box center [274, 344] width 20 height 20
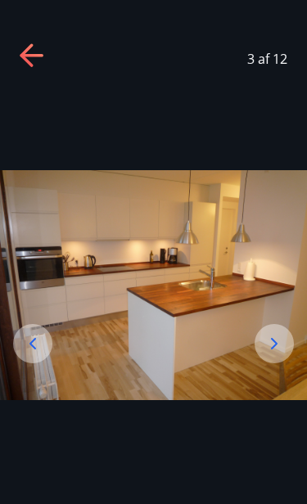
click at [273, 354] on icon at bounding box center [274, 344] width 20 height 20
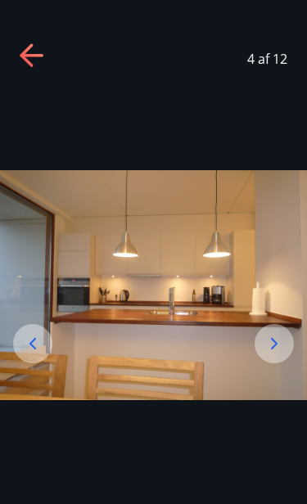
click at [273, 373] on img at bounding box center [153, 285] width 307 height 230
click at [273, 354] on icon at bounding box center [274, 344] width 20 height 20
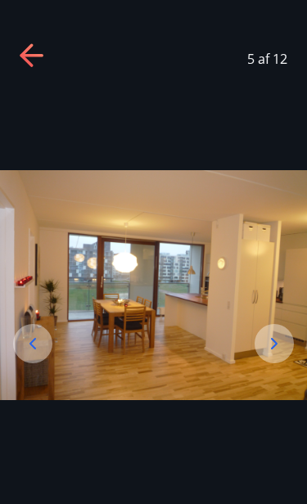
click at [273, 349] on icon at bounding box center [274, 343] width 7 height 11
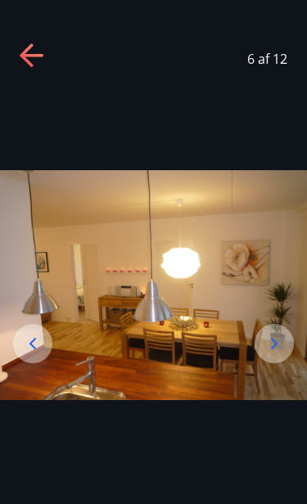
click at [277, 349] on icon at bounding box center [274, 343] width 7 height 11
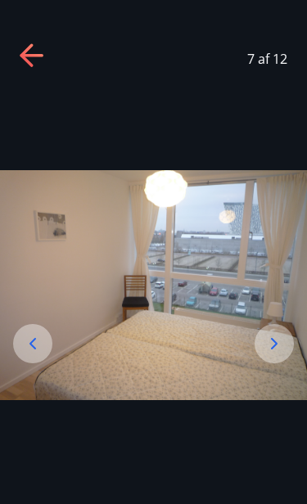
click at [281, 354] on icon at bounding box center [274, 344] width 20 height 20
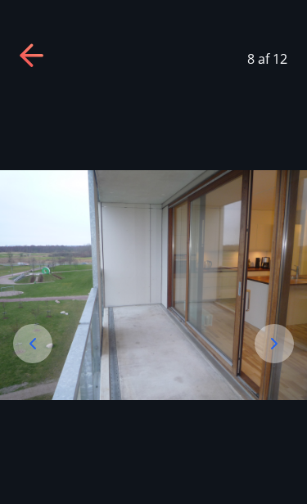
click at [274, 354] on icon at bounding box center [274, 344] width 20 height 20
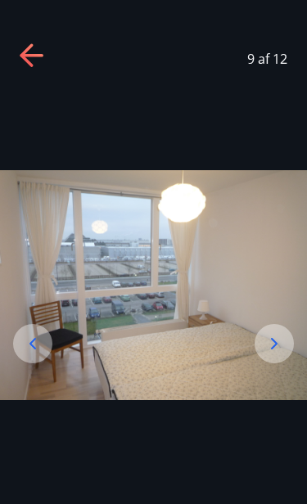
click at [268, 354] on icon at bounding box center [274, 344] width 20 height 20
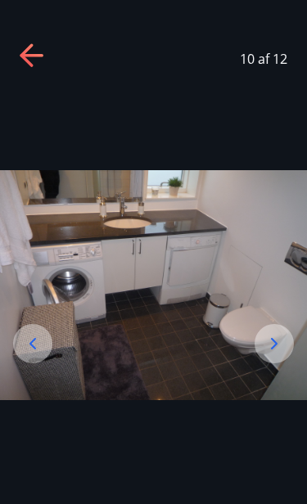
click at [273, 354] on icon at bounding box center [274, 344] width 20 height 20
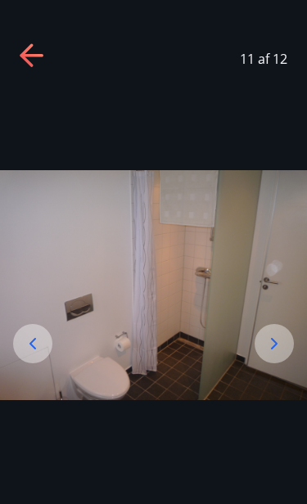
click at [273, 349] on icon at bounding box center [274, 343] width 7 height 11
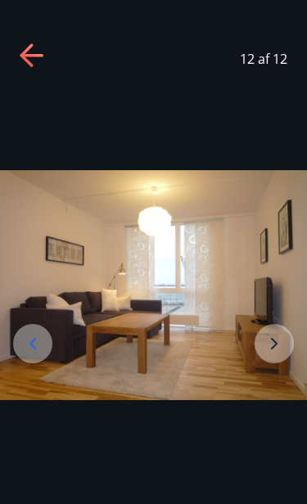
click at [276, 399] on img at bounding box center [153, 285] width 307 height 230
click at [270, 400] on img at bounding box center [153, 285] width 307 height 230
click at [277, 394] on img at bounding box center [153, 285] width 307 height 230
click at [283, 394] on img at bounding box center [153, 285] width 307 height 230
click at [283, 393] on img at bounding box center [153, 285] width 307 height 230
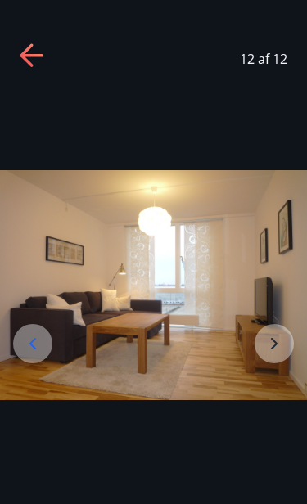
click at [285, 393] on img at bounding box center [153, 285] width 307 height 230
click at [286, 395] on img at bounding box center [153, 285] width 307 height 230
click at [23, 58] on icon at bounding box center [26, 54] width 13 height 23
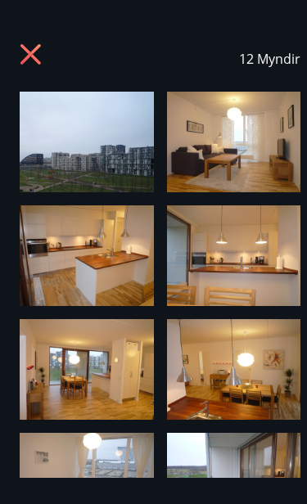
click at [30, 56] on icon at bounding box center [30, 54] width 20 height 20
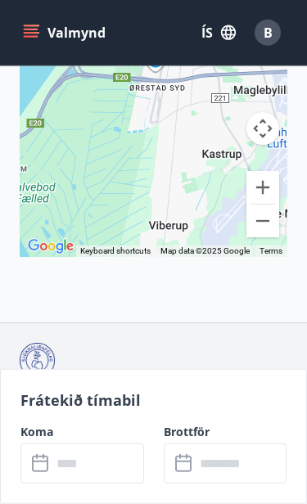
scroll to position [4229, 0]
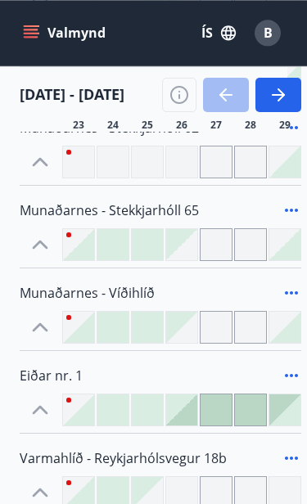
scroll to position [856, 0]
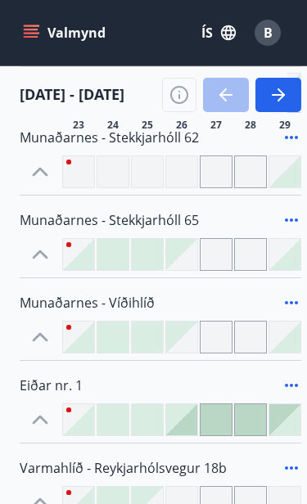
click at [187, 101] on icon "button" at bounding box center [179, 95] width 20 height 20
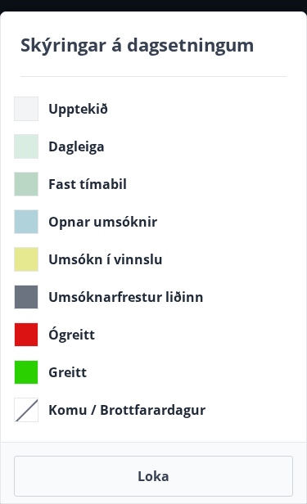
click at [151, 475] on button "Loka" at bounding box center [153, 476] width 279 height 41
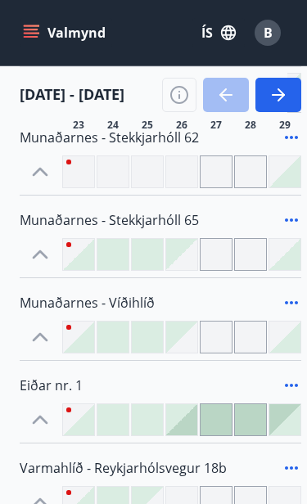
click at [70, 171] on div at bounding box center [78, 172] width 33 height 33
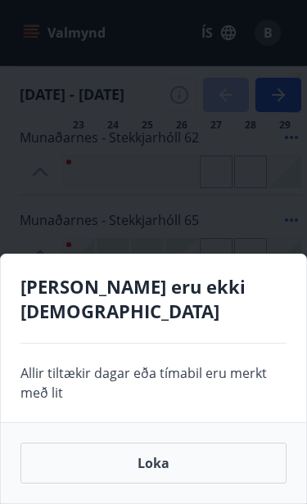
click at [183, 210] on div "[PERSON_NAME] eru ekki [DEMOGRAPHIC_DATA] Allir tiltækir [PERSON_NAME] tímabil …" at bounding box center [153, 252] width 307 height 504
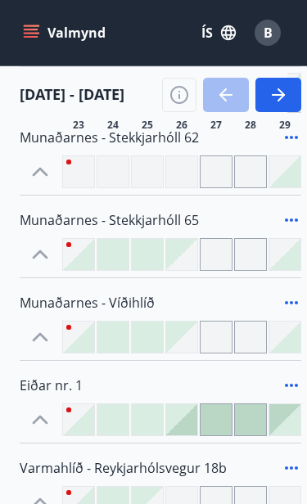
click at [184, 100] on icon "button" at bounding box center [179, 95] width 20 height 20
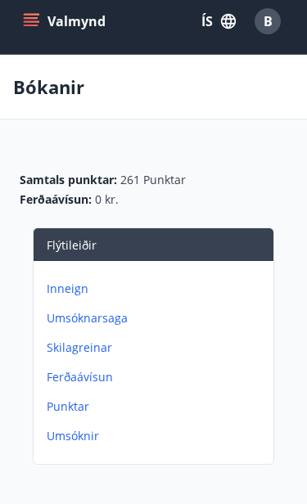
scroll to position [12, 0]
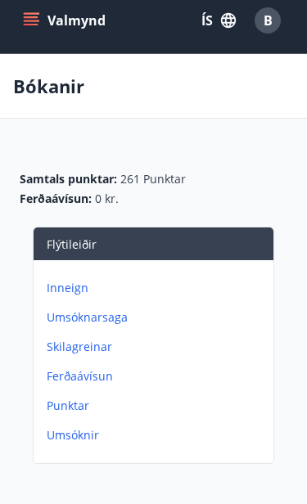
click at [36, 23] on icon "menu" at bounding box center [31, 20] width 16 height 16
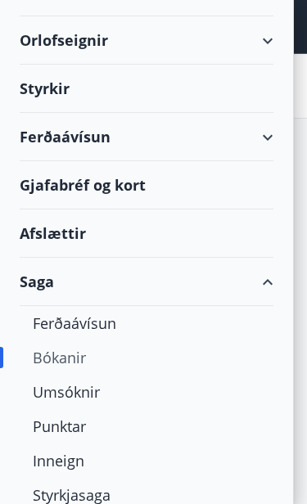
scroll to position [96, 0]
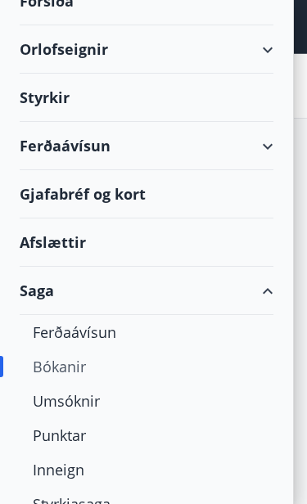
click at [52, 95] on div "Styrkir" at bounding box center [147, 98] width 254 height 48
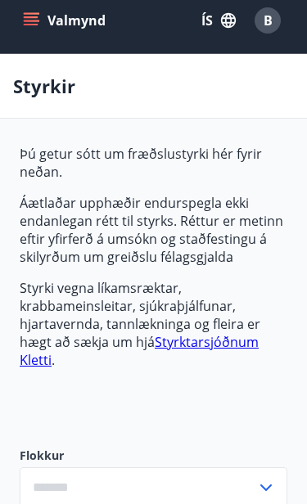
type input "***"
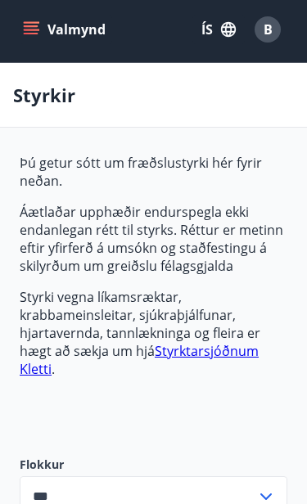
click at [211, 354] on link "Styrktarsjóðnum Kletti" at bounding box center [139, 360] width 239 height 36
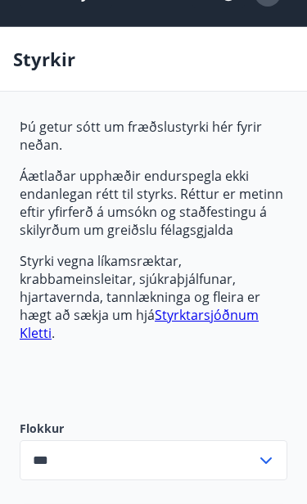
scroll to position [39, 0]
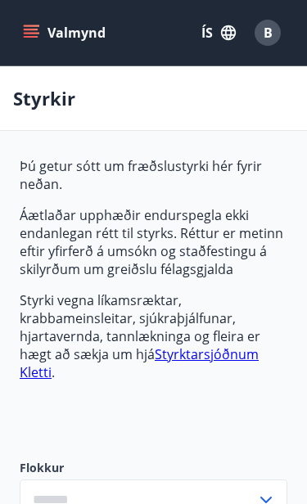
type input "***"
click at [237, 38] on icon "button" at bounding box center [228, 33] width 18 height 18
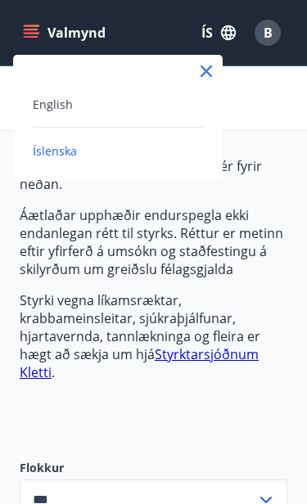
click at [210, 76] on icon at bounding box center [206, 71] width 20 height 20
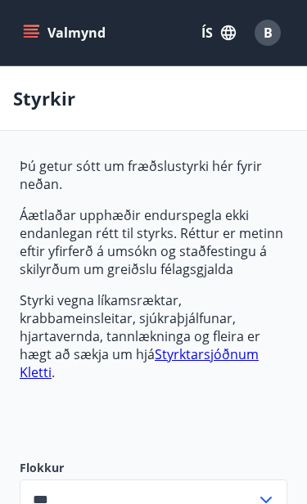
click at [270, 38] on span "B" at bounding box center [268, 33] width 9 height 18
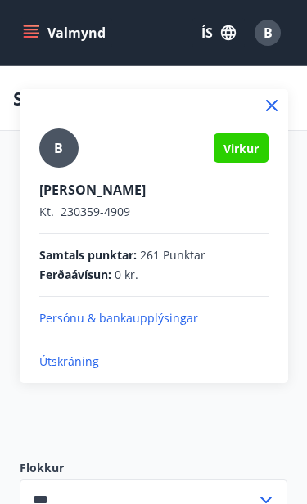
click at [79, 364] on p "Útskráning" at bounding box center [153, 362] width 229 height 16
